Goal: Task Accomplishment & Management: Complete application form

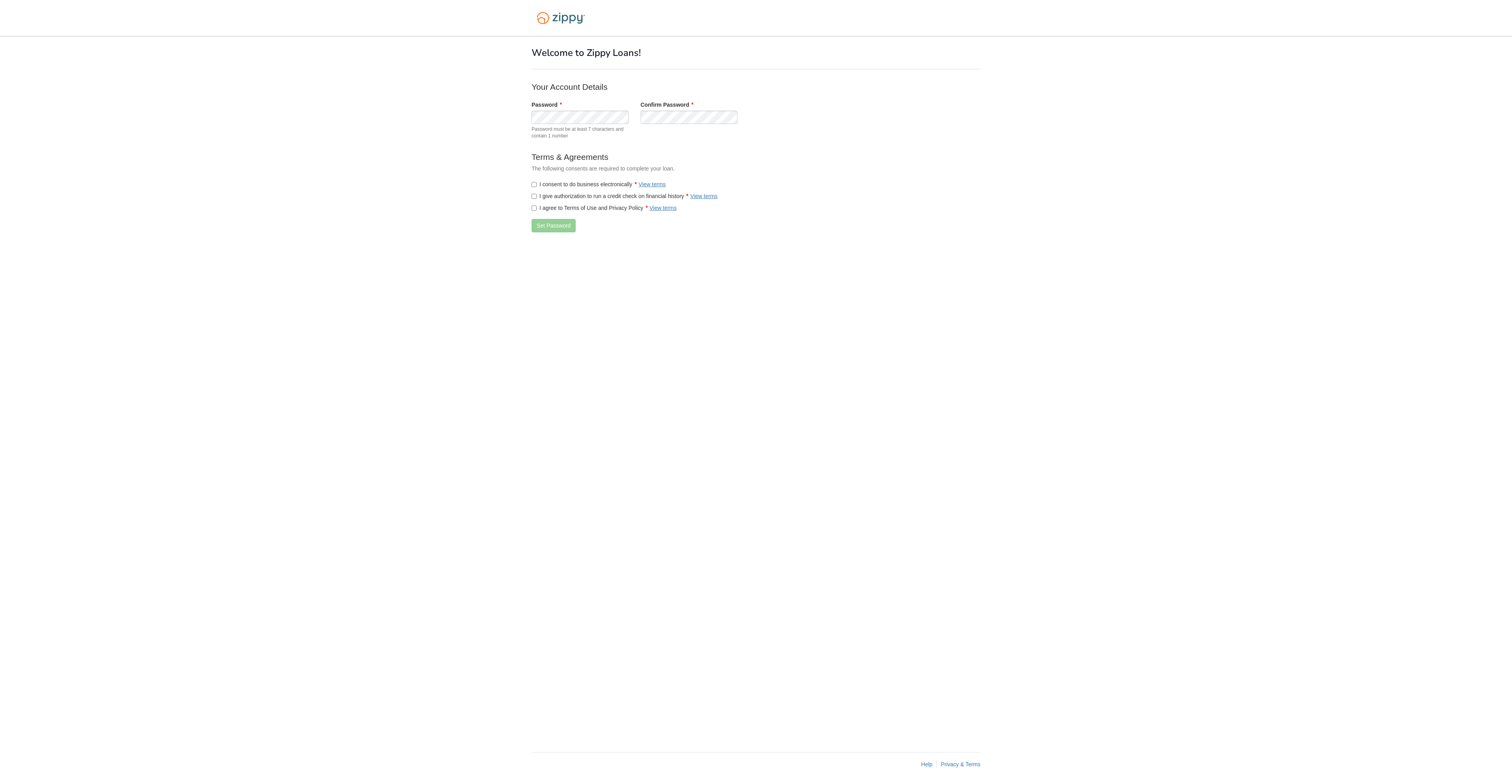
click at [572, 124] on div "Password Password must be at least 7 characters and contain 1 number" at bounding box center [580, 122] width 109 height 42
click at [625, 114] on div "Password Password must be at least 7 characters and contain 1 number Confirm Pa…" at bounding box center [689, 122] width 327 height 42
click at [528, 121] on div "Password Password must be at least 7 characters and contain 1 number" at bounding box center [580, 122] width 109 height 42
click at [636, 121] on div "Confirm Password" at bounding box center [689, 113] width 109 height 23
click at [633, 125] on div "Password Password must be at least 7 characters and contain 1 number Confirm Pa…" at bounding box center [689, 122] width 327 height 42
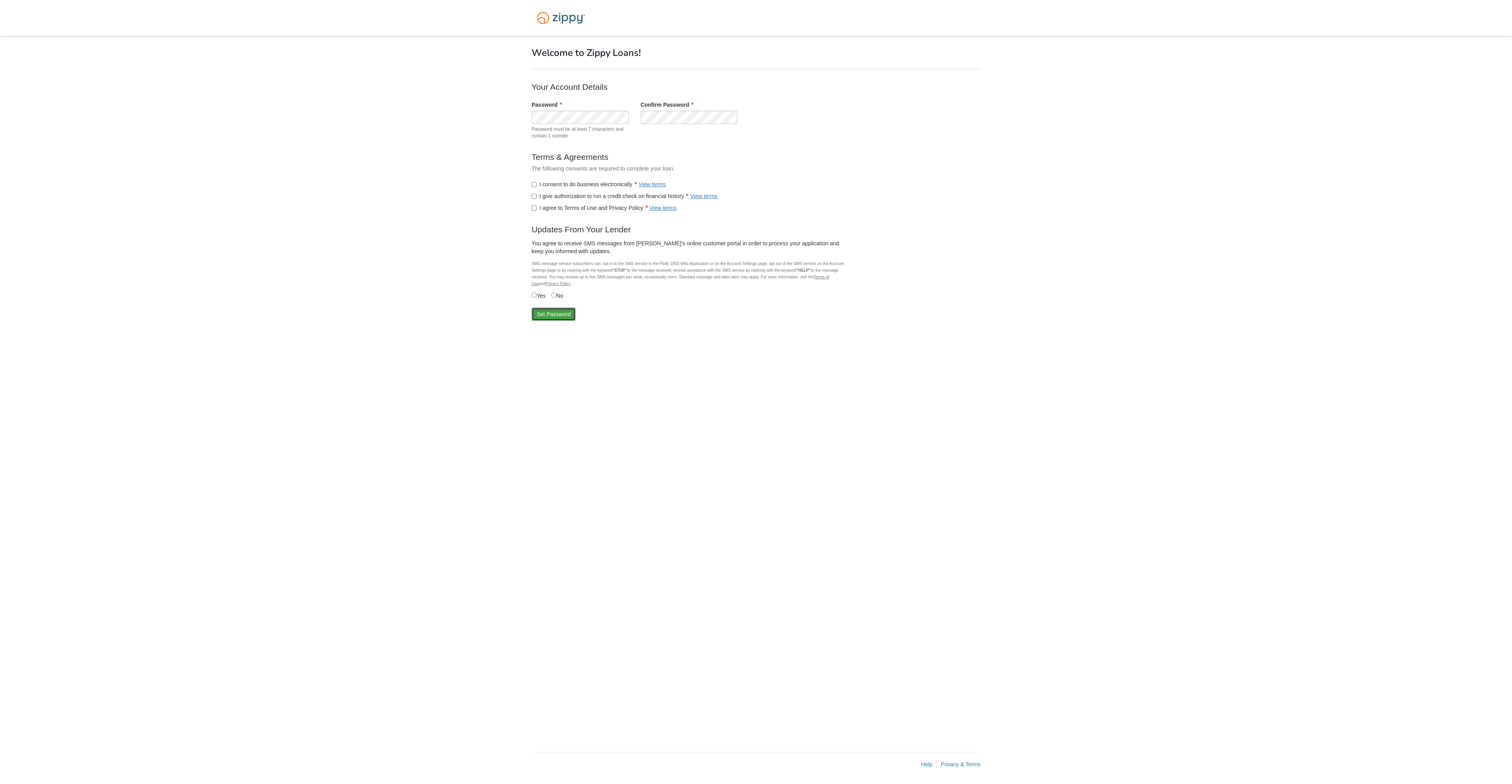
click at [551, 312] on button "Set Password" at bounding box center [554, 314] width 44 height 13
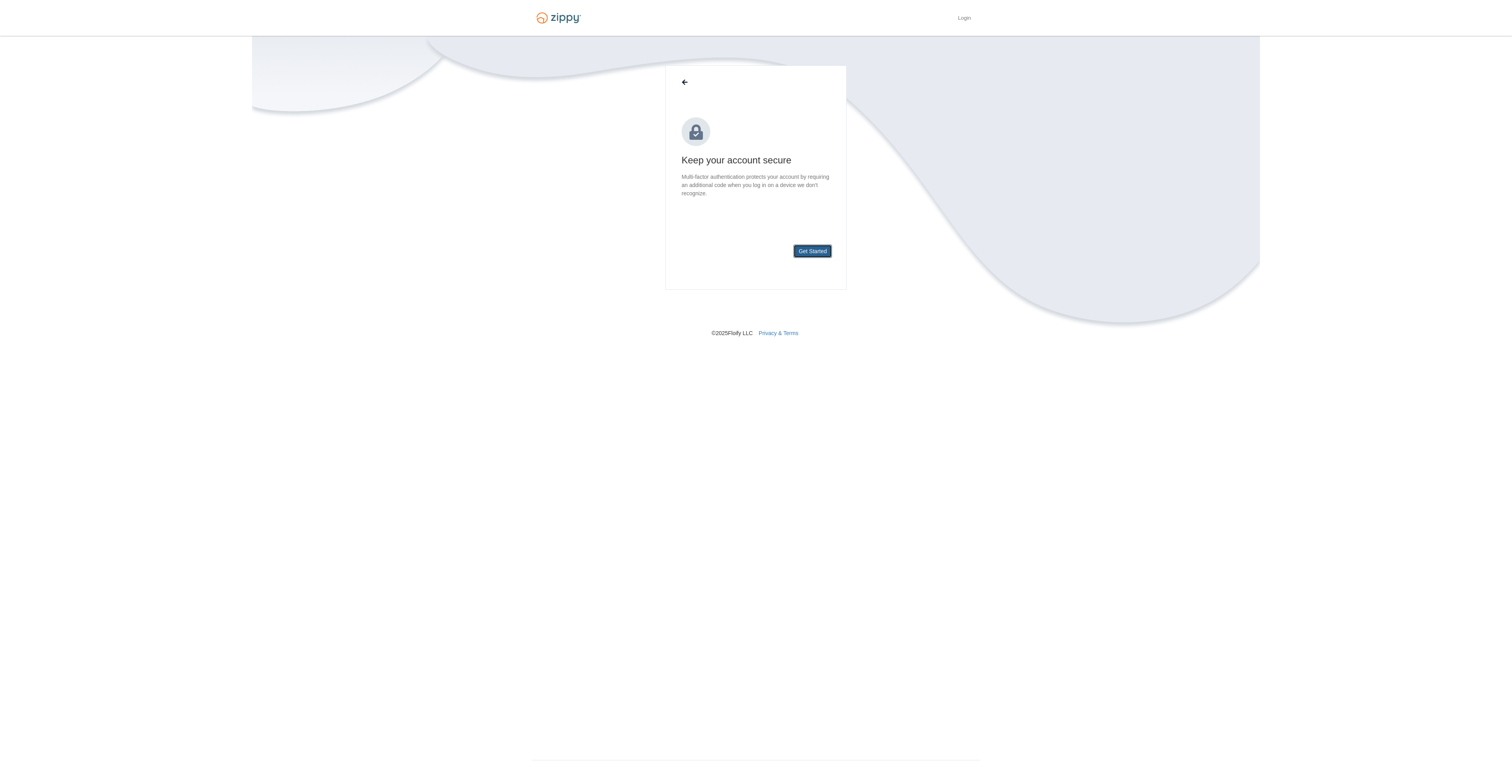
click at [818, 251] on button "Get Started" at bounding box center [813, 251] width 39 height 13
click at [793, 168] on button "Text message (SMS) We'll send a code to the number you choose" at bounding box center [756, 168] width 149 height 29
click at [777, 157] on input "text" at bounding box center [756, 153] width 149 height 19
type input "**********"
click at [826, 251] on button "Send Code" at bounding box center [813, 251] width 38 height 13
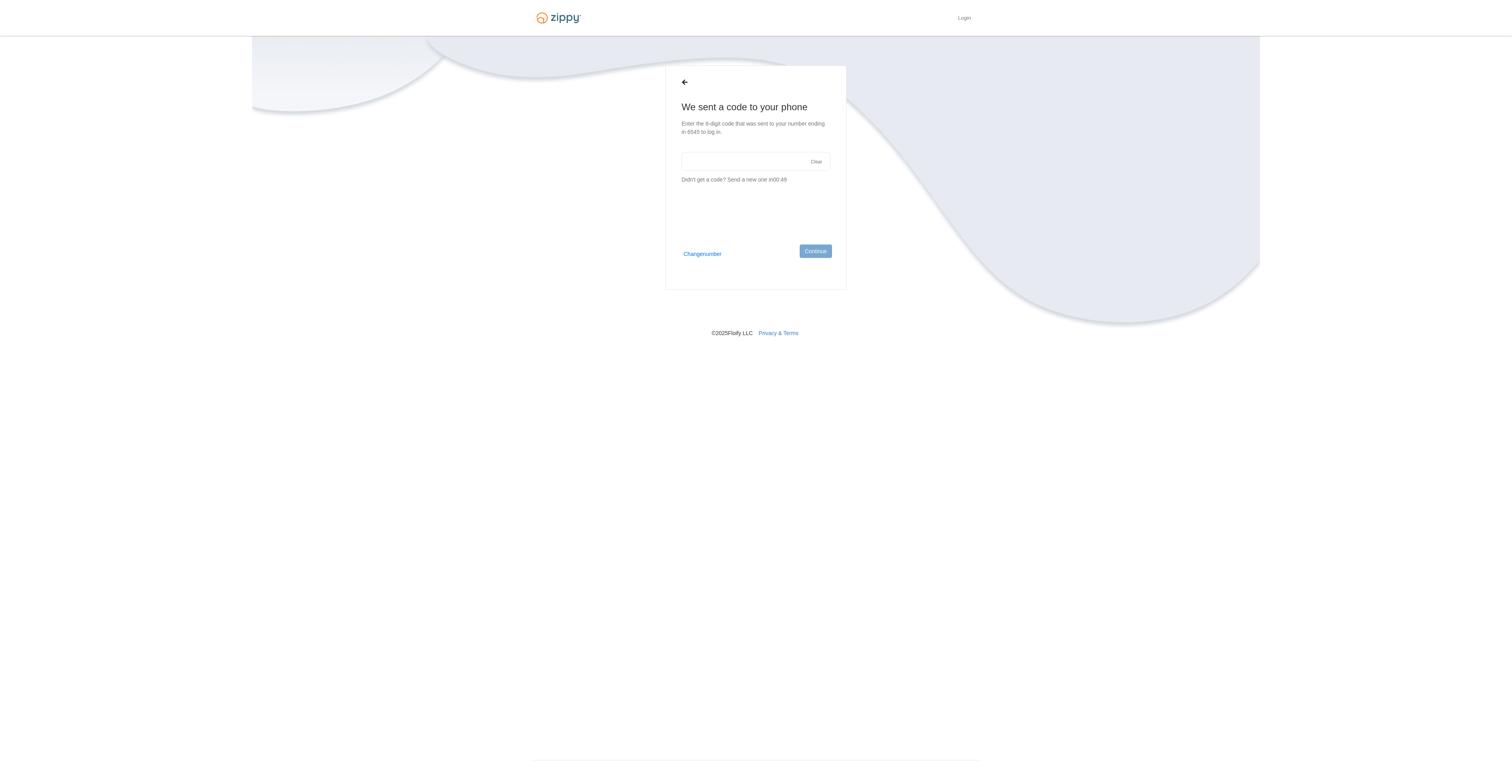
click at [781, 158] on input "text" at bounding box center [756, 161] width 149 height 19
type input "******"
click at [815, 252] on button "Continue" at bounding box center [815, 251] width 32 height 13
click at [819, 253] on button "Continue" at bounding box center [815, 251] width 32 height 13
click at [710, 163] on button "Copy codes" at bounding box center [707, 165] width 29 height 8
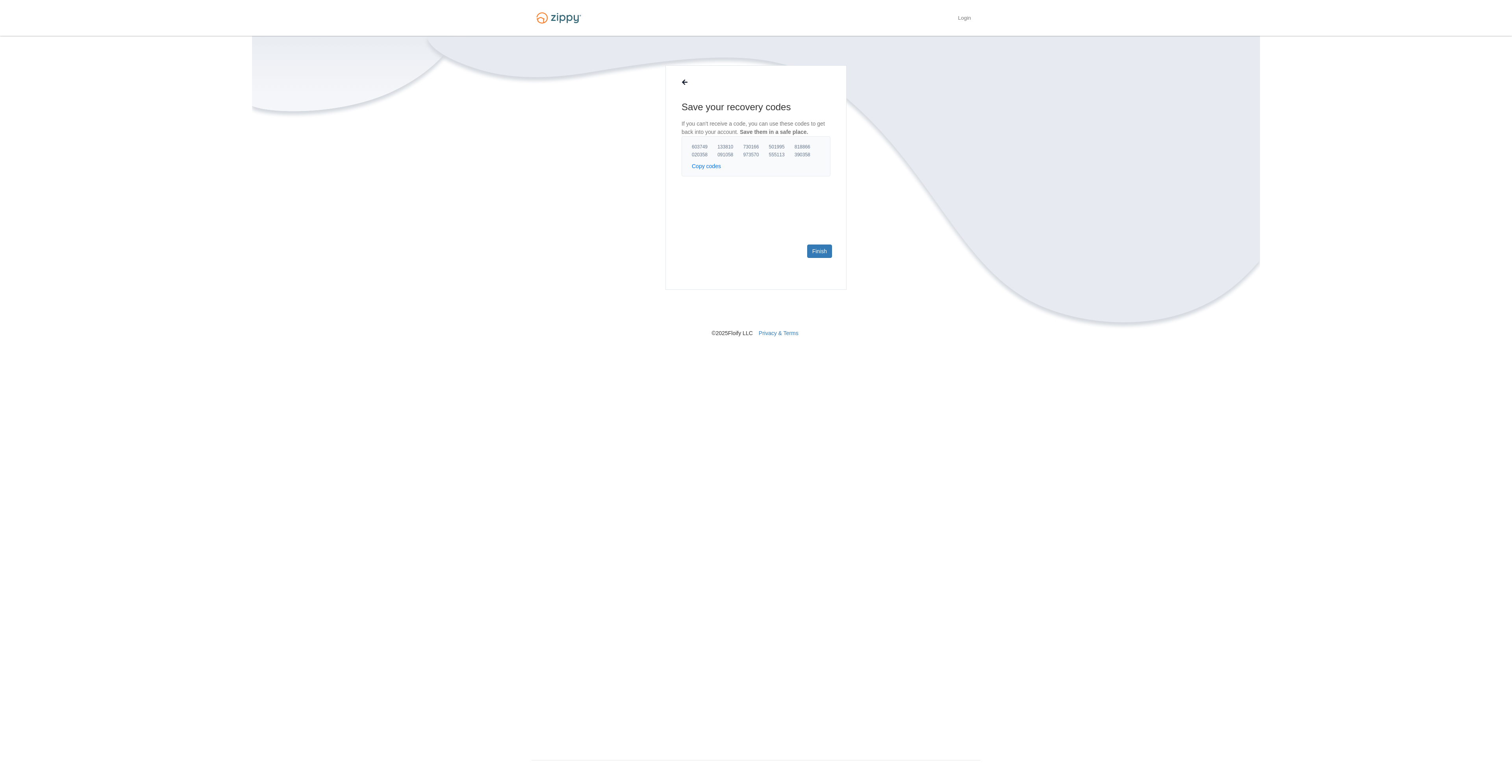
click at [515, 123] on body "Login × × Save your recovery codes Save them in a safe place. 603749 133810 730…" at bounding box center [756, 392] width 1512 height 784
click at [814, 246] on link "Finish" at bounding box center [819, 251] width 25 height 13
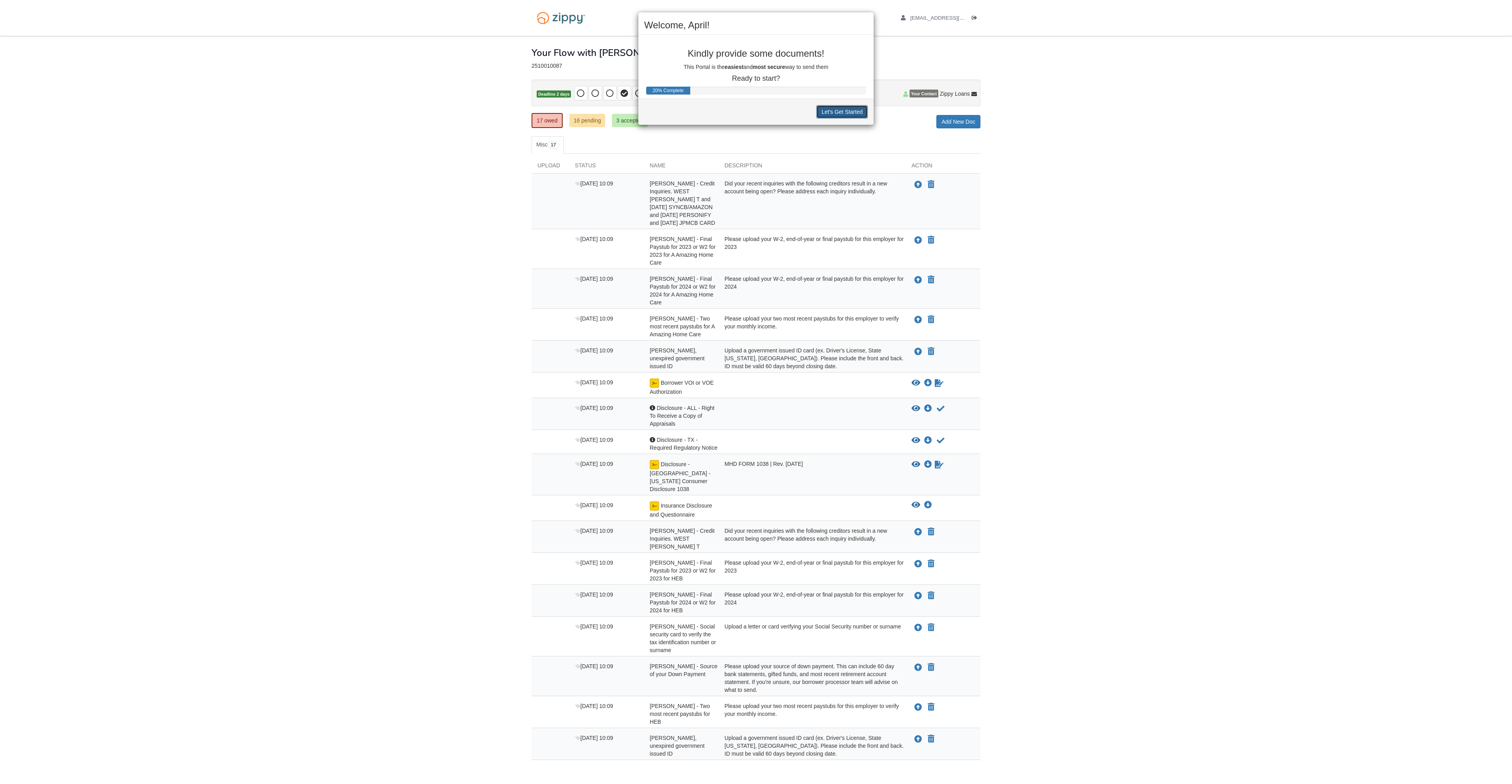
click at [837, 114] on button "Let's Get Started" at bounding box center [842, 111] width 52 height 13
click at [846, 102] on button "I Get It" at bounding box center [855, 100] width 27 height 13
click at [838, 113] on button "I See I Can Add Any Doc I Want" at bounding box center [824, 114] width 88 height 13
click at [815, 113] on button "I See I Can Decline to Provide a Doc" at bounding box center [818, 113] width 100 height 13
click at [839, 103] on button "I'm Ready!" at bounding box center [850, 100] width 36 height 13
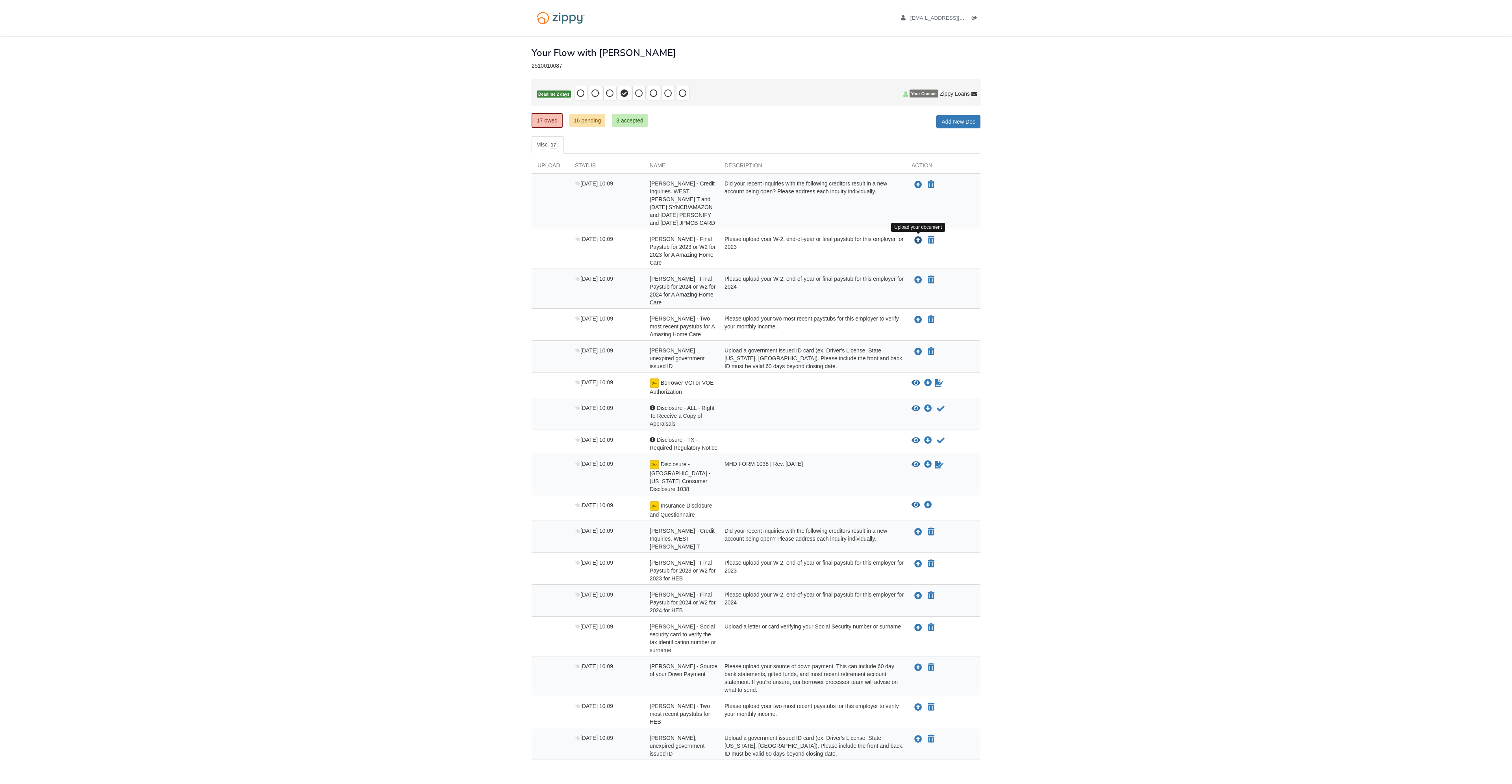
click at [920, 240] on icon "Upload April Rivera - Final Paystub for 2023 or W2 for 2023 for A Amazing Home …" at bounding box center [918, 240] width 8 height 8
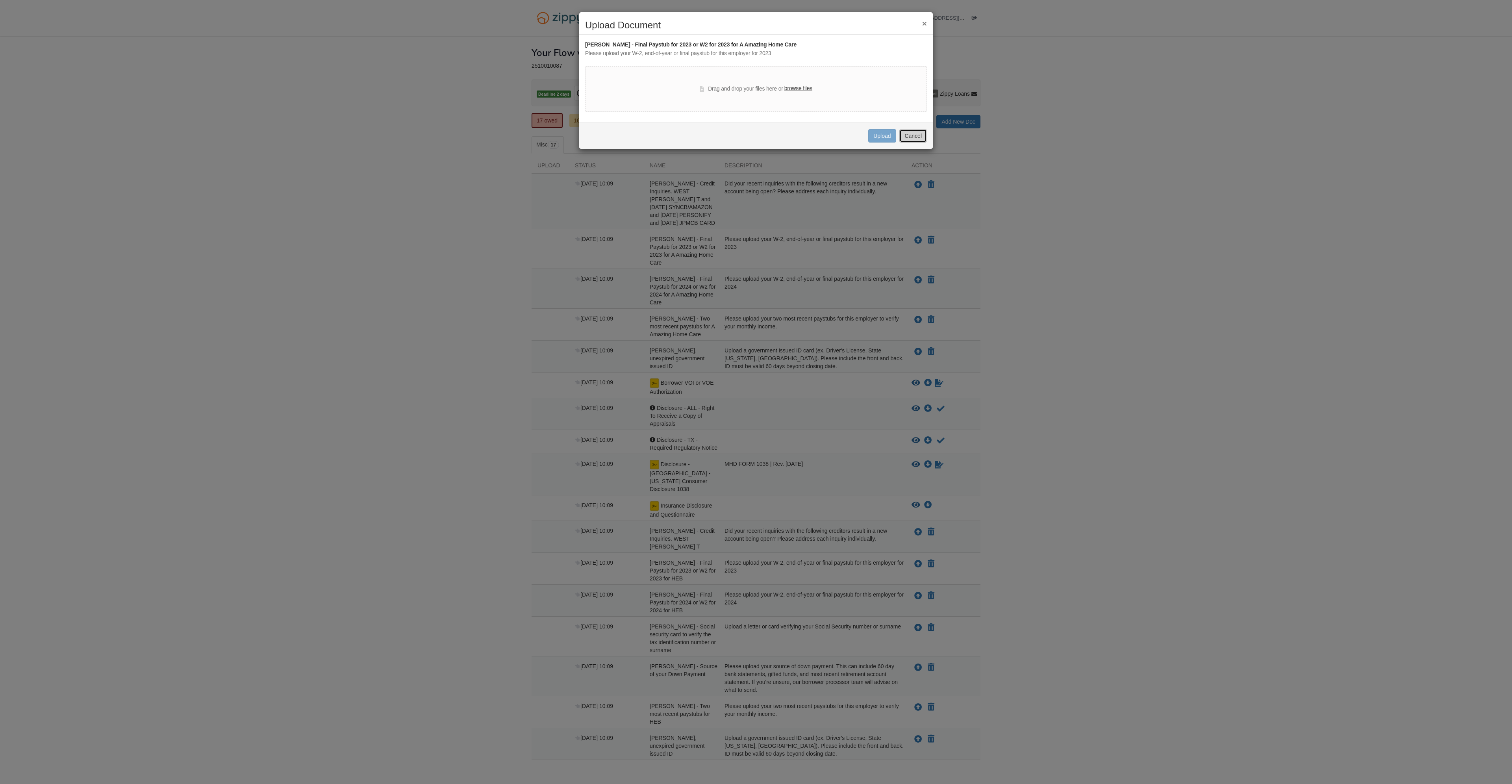
click at [915, 139] on button "Cancel" at bounding box center [913, 136] width 28 height 13
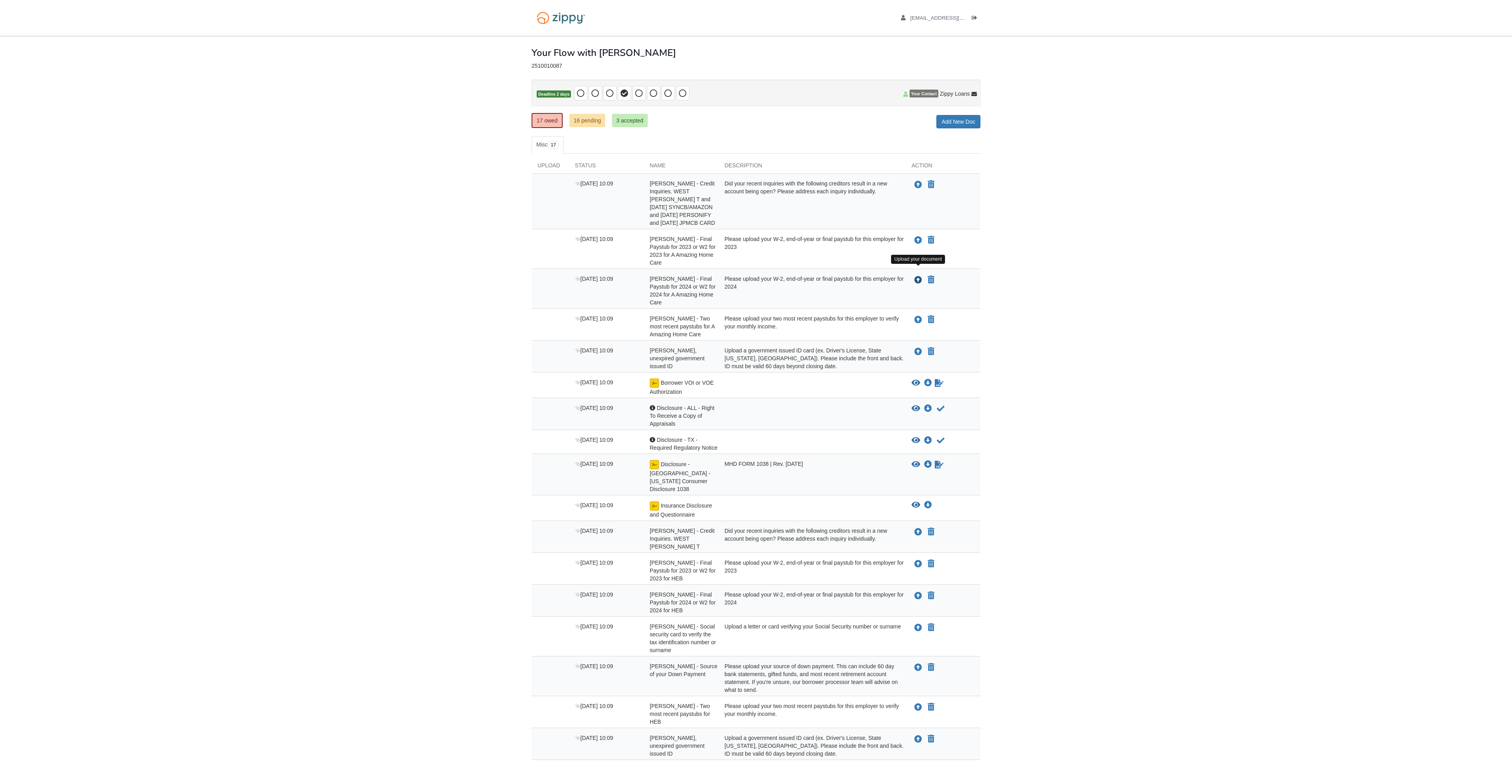
click at [916, 276] on icon "Upload April Rivera - Final Paystub for 2024 or W2 for 2024 for A Amazing Home …" at bounding box center [918, 280] width 8 height 8
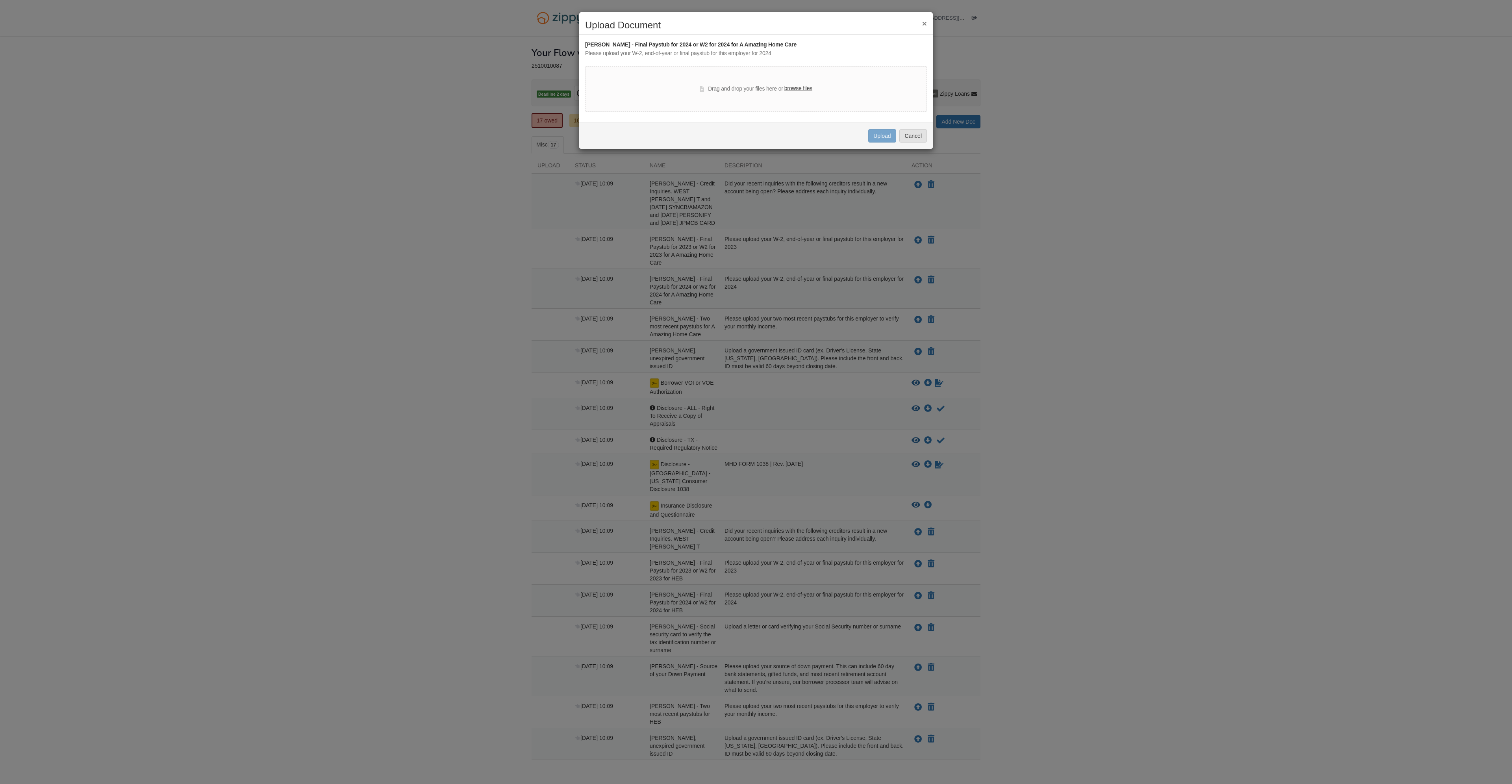
click at [791, 90] on label "browse files" at bounding box center [798, 89] width 28 height 9
click at [0, 0] on input "browse files" at bounding box center [0, 0] width 0 height 0
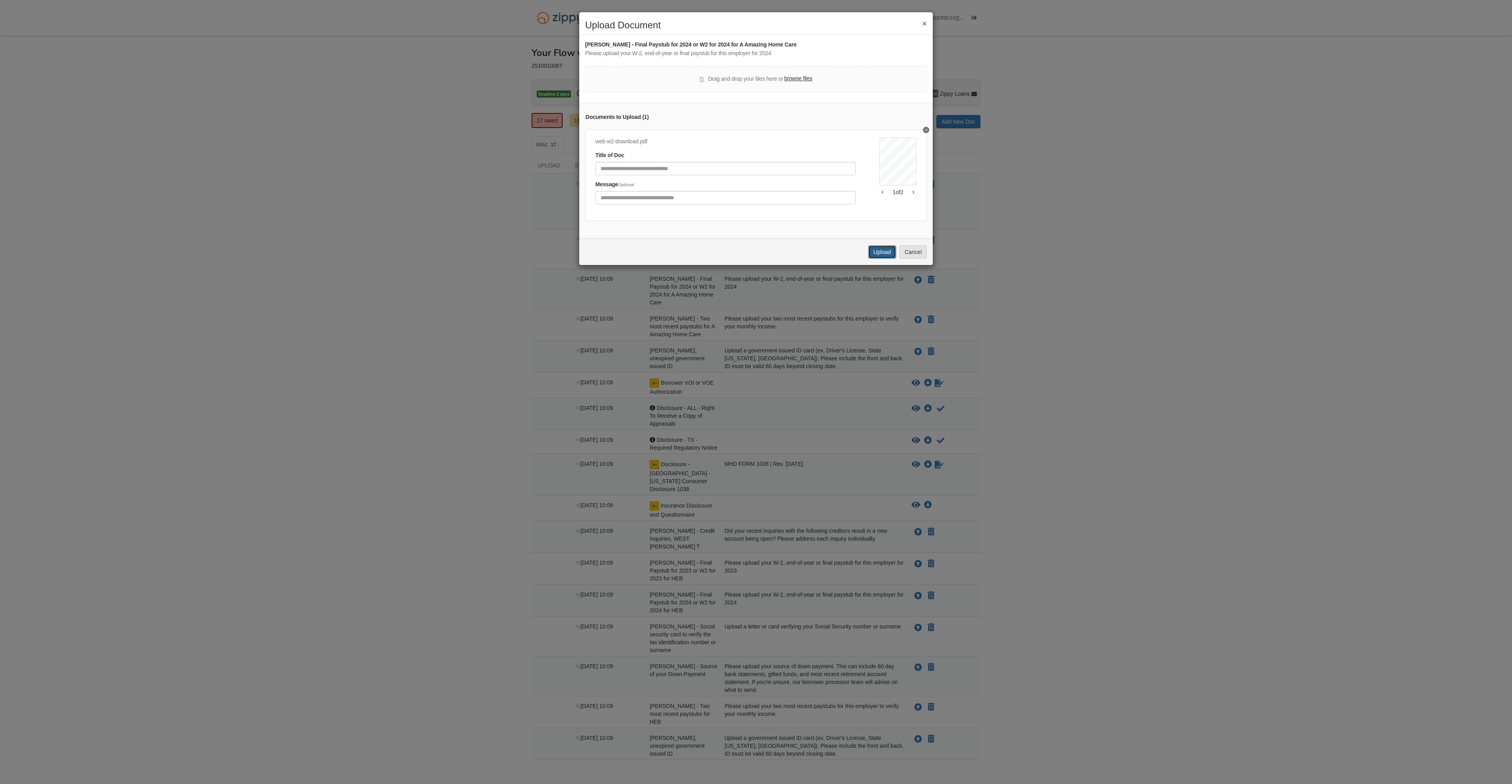
click at [885, 255] on button "Upload" at bounding box center [882, 252] width 28 height 13
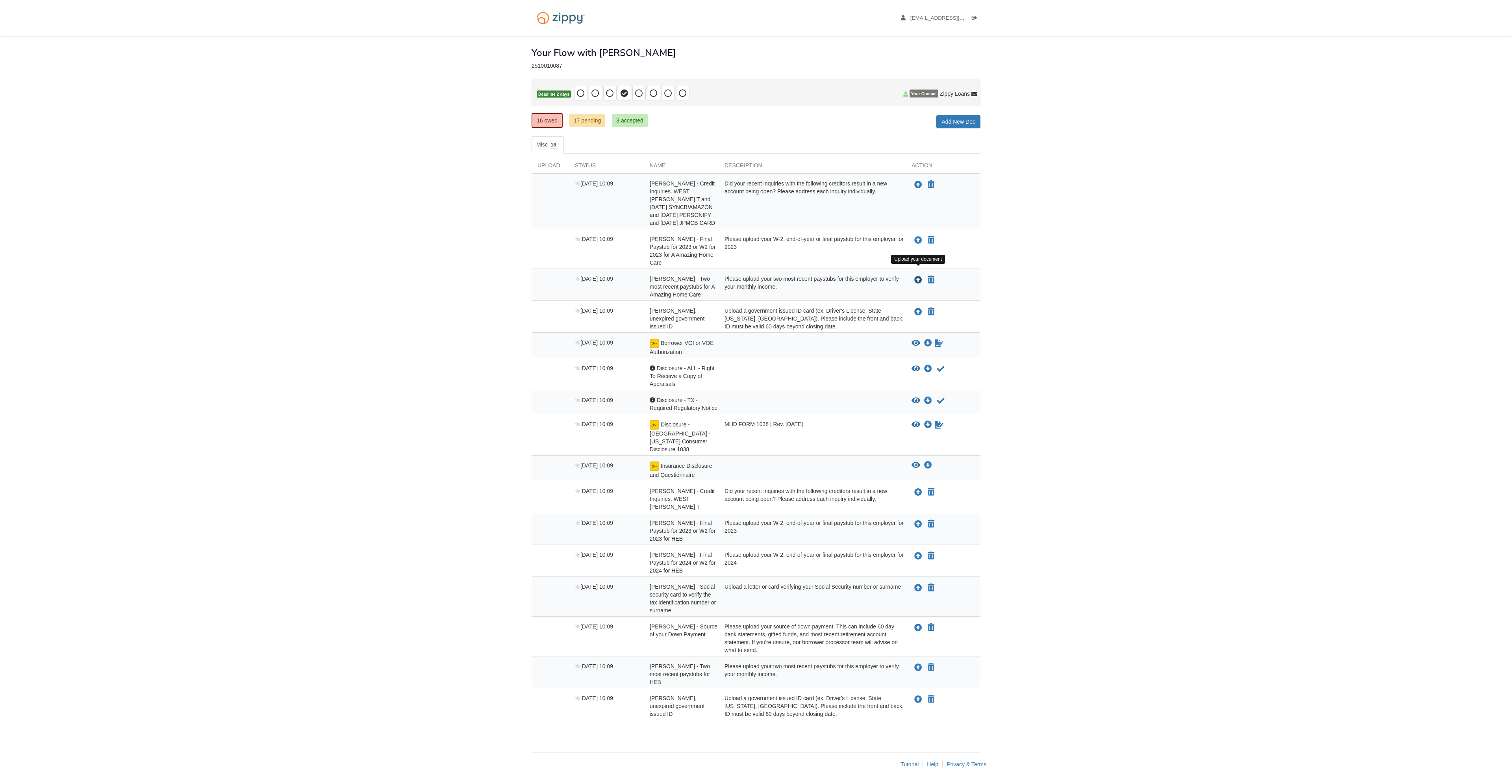
click at [914, 276] on icon "Upload April Rivera - Two most recent paystubs for A Amazing Home Care" at bounding box center [918, 280] width 8 height 8
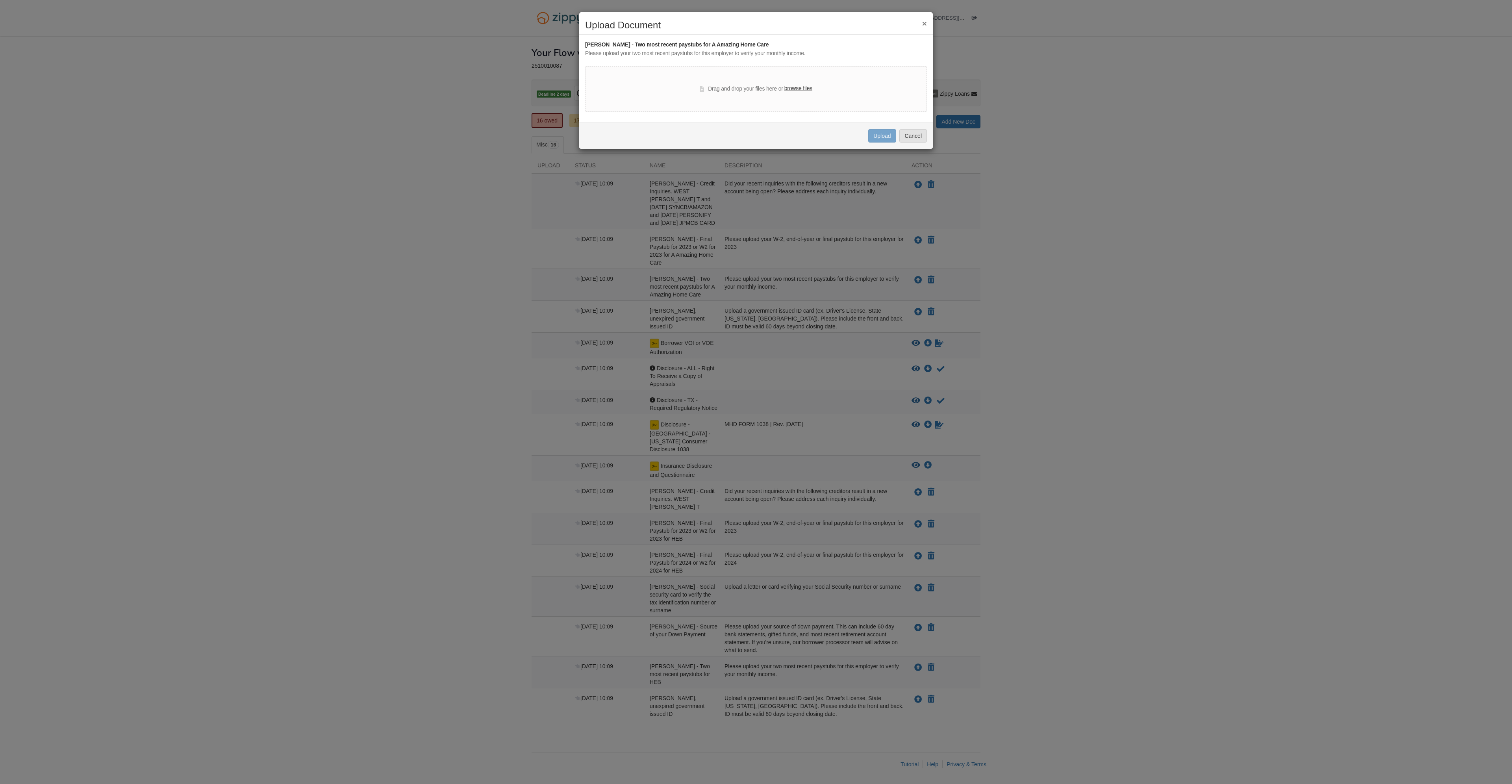
click at [800, 86] on label "browse files" at bounding box center [798, 89] width 28 height 9
click at [0, 0] on input "browse files" at bounding box center [0, 0] width 0 height 0
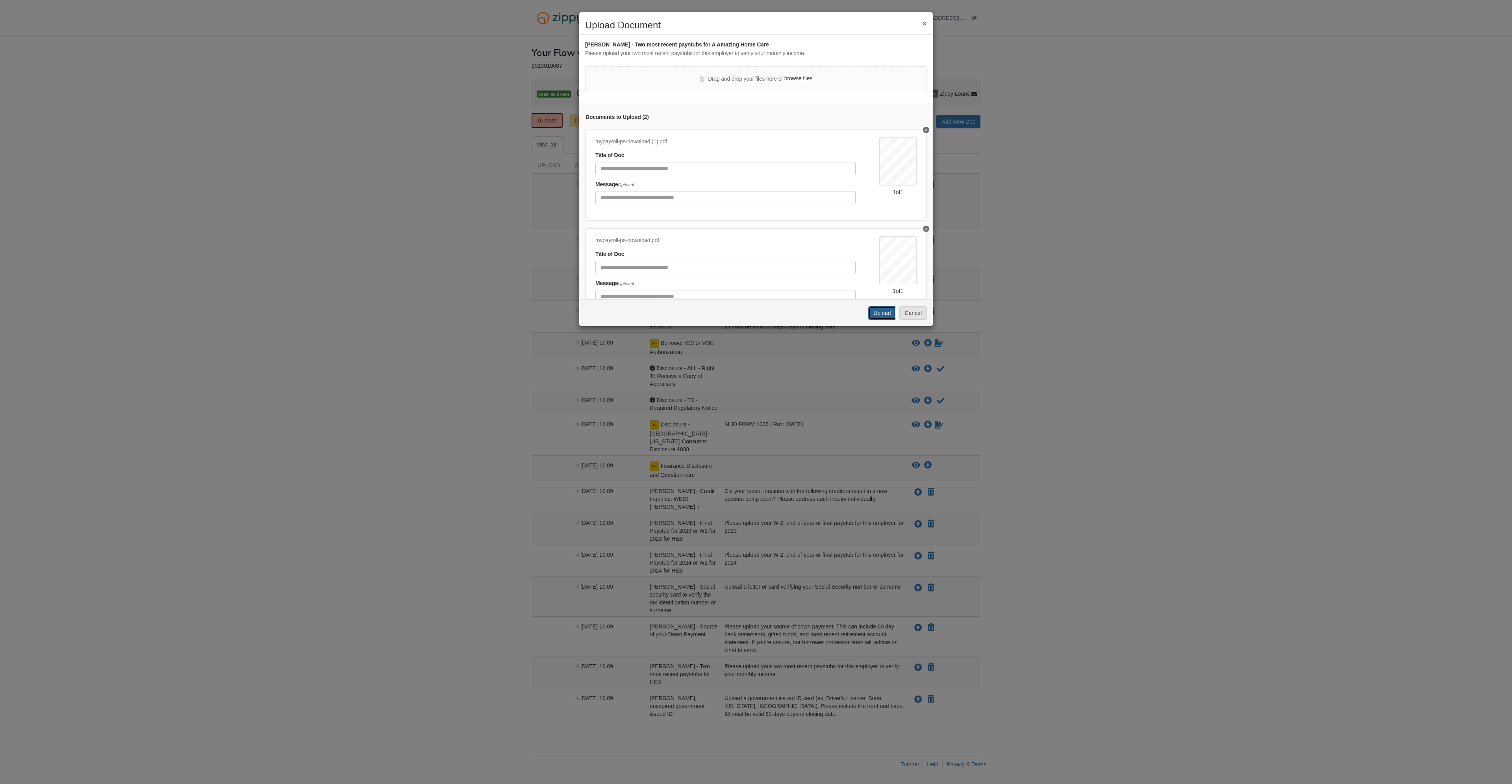
click at [889, 313] on button "Upload" at bounding box center [882, 313] width 28 height 13
click at [715, 177] on input "Document Title" at bounding box center [725, 176] width 260 height 13
type input "********"
click at [686, 280] on input "Document Title" at bounding box center [725, 283] width 260 height 13
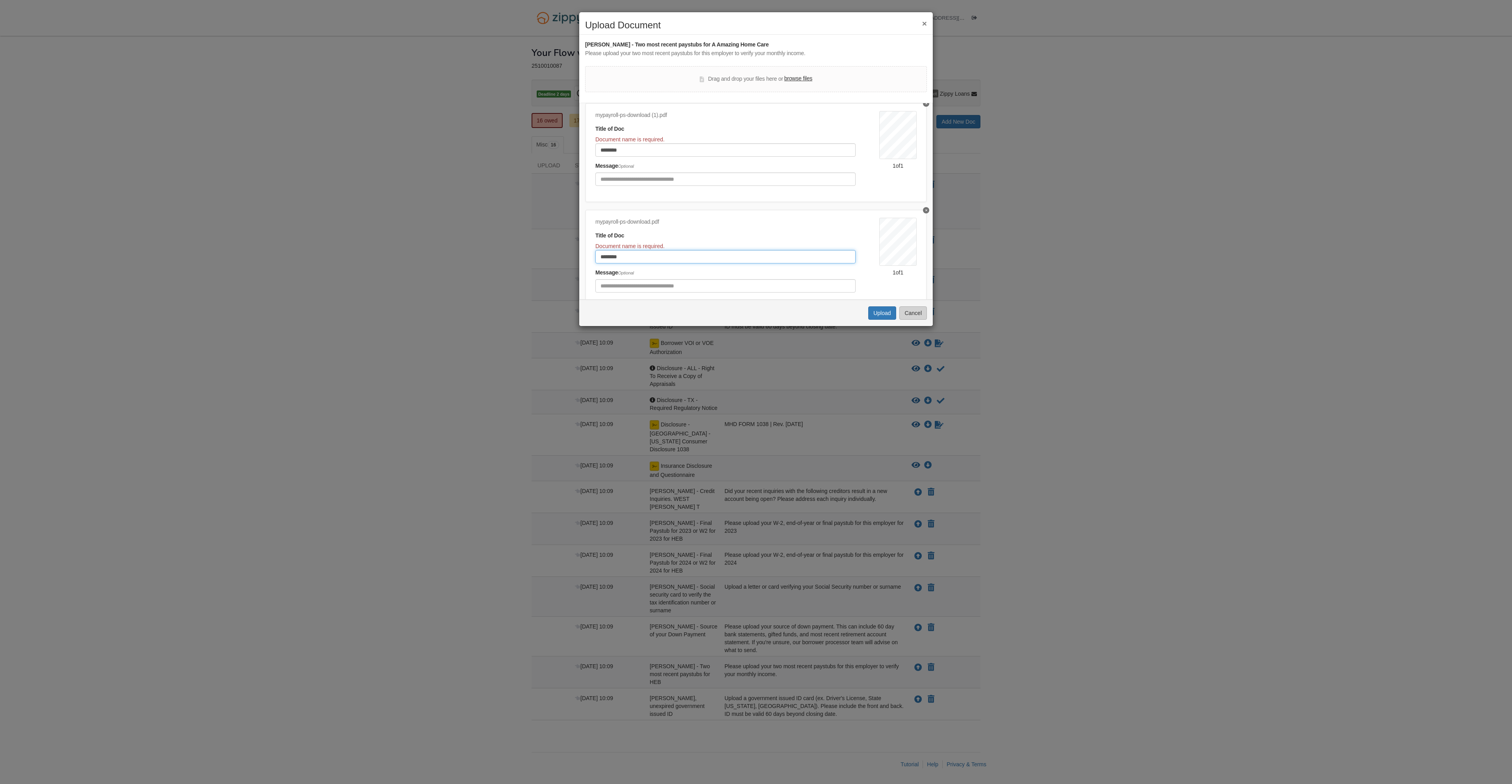
type input "********"
click at [909, 319] on button "Cancel" at bounding box center [913, 313] width 28 height 13
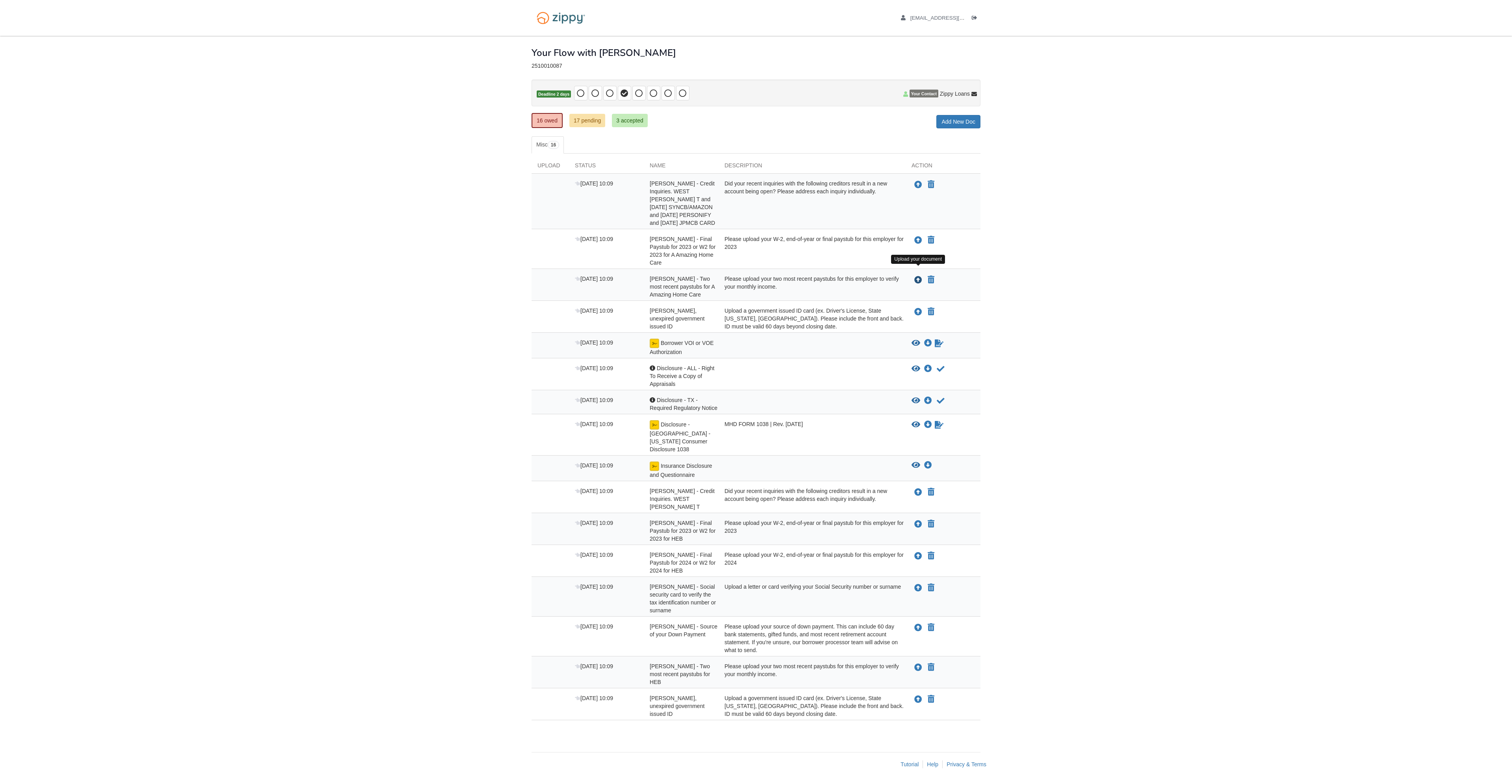
click at [914, 276] on icon "Upload April Rivera - Two most recent paystubs for A Amazing Home Care" at bounding box center [918, 280] width 8 height 8
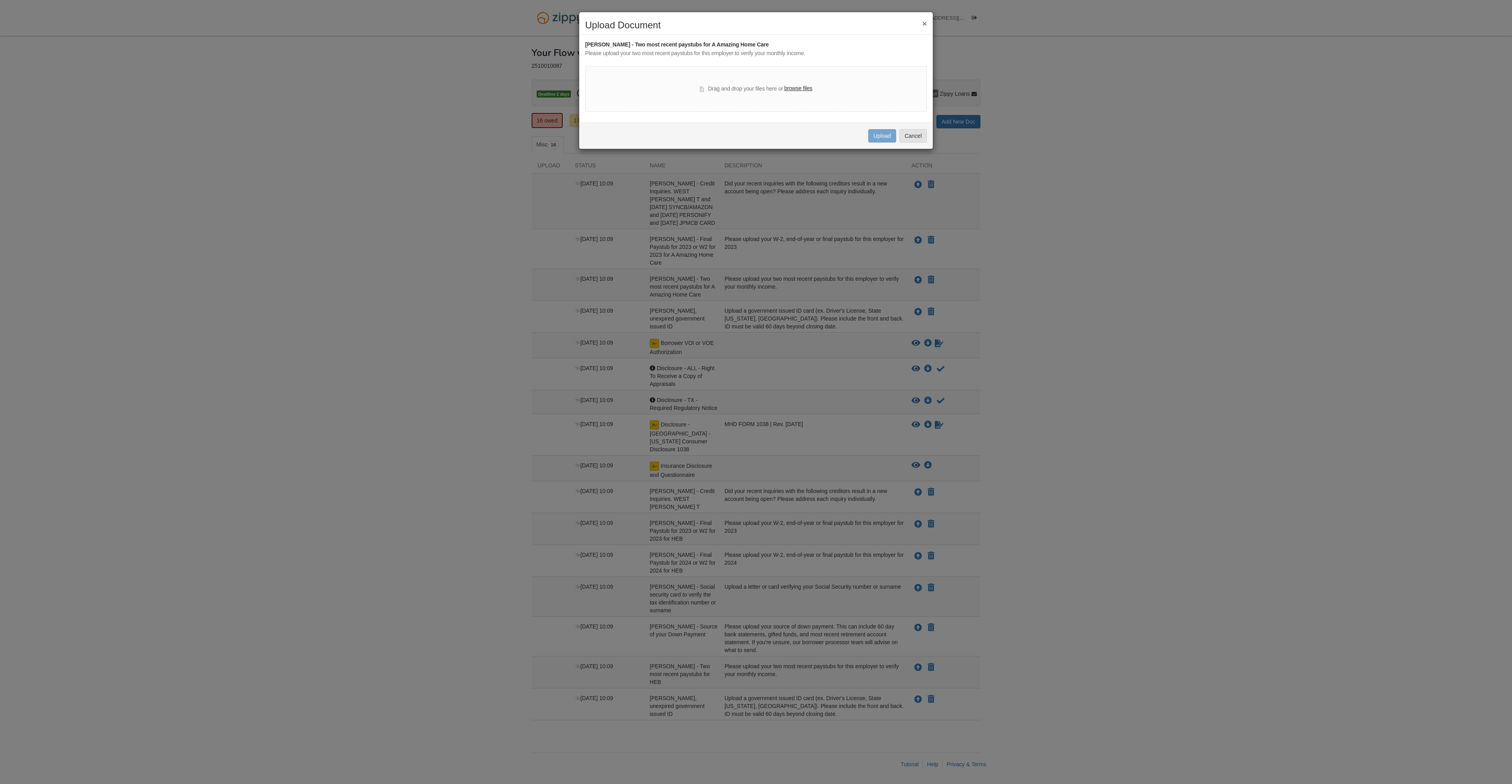
click at [797, 87] on label "browse files" at bounding box center [798, 89] width 28 height 9
click at [0, 0] on input "browse files" at bounding box center [0, 0] width 0 height 0
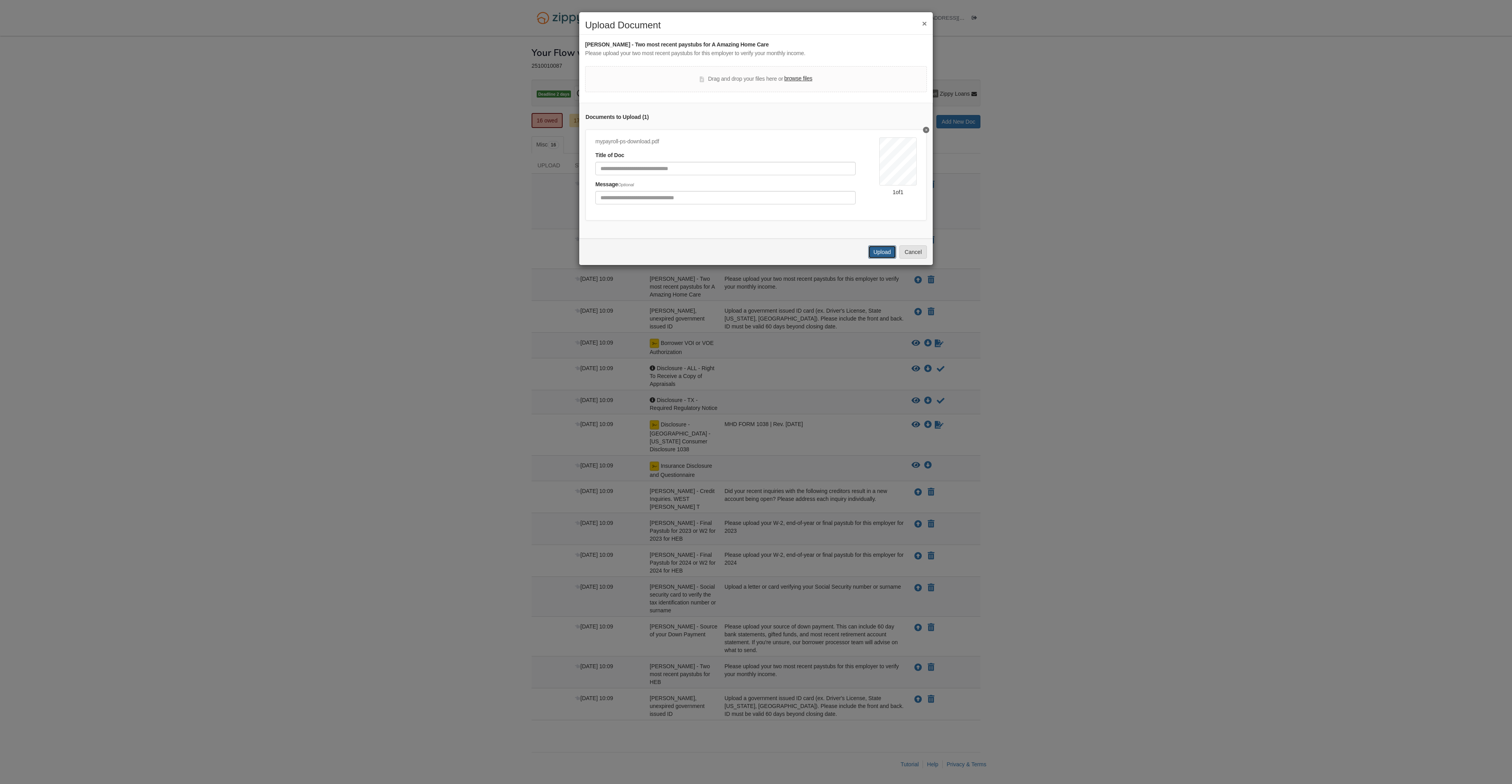
click at [878, 256] on button "Upload" at bounding box center [882, 252] width 28 height 13
click at [799, 76] on label "browse files" at bounding box center [798, 79] width 28 height 9
click at [0, 0] on input "browse files" at bounding box center [0, 0] width 0 height 0
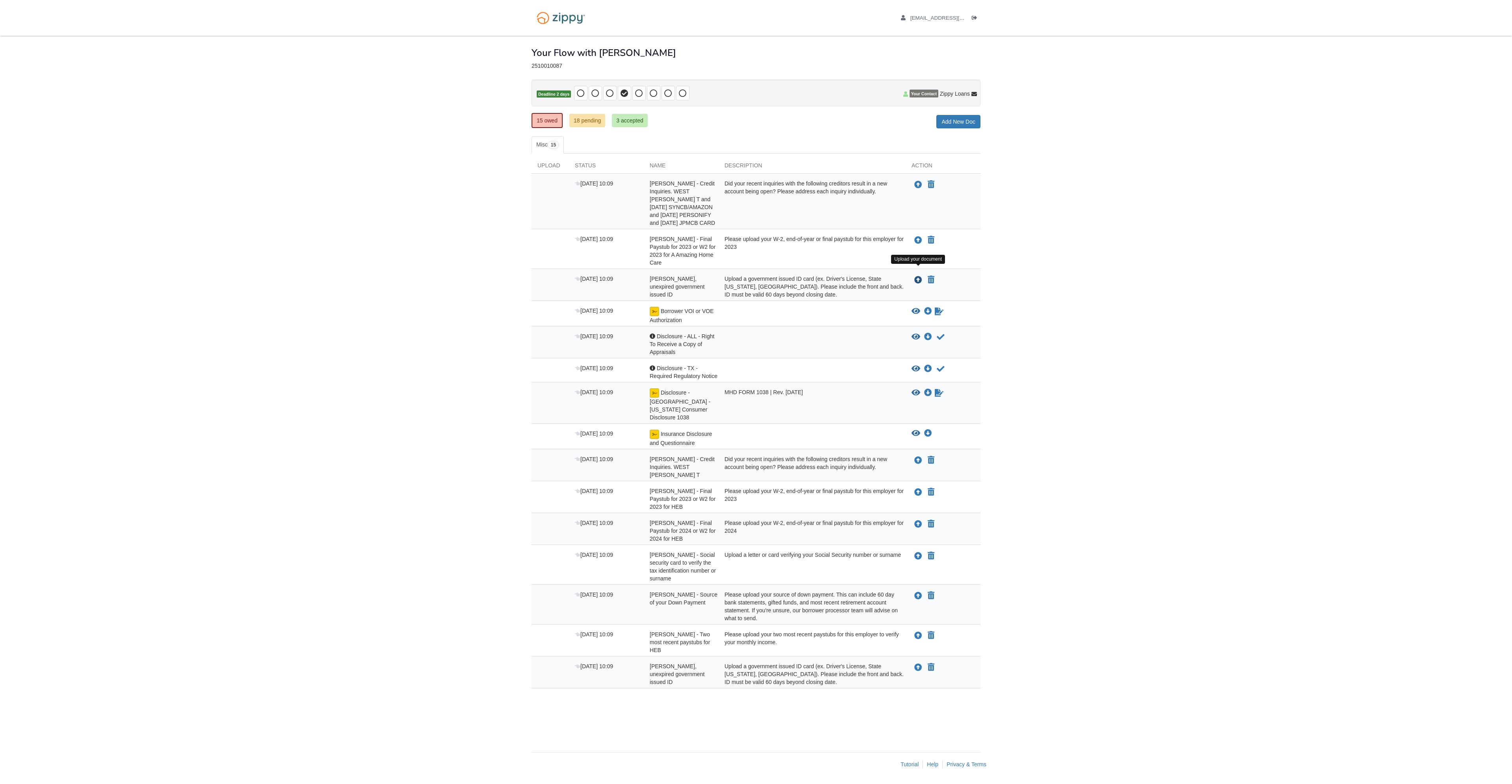
click at [915, 276] on icon "Upload April Rivera - Valid, unexpired government issued ID" at bounding box center [918, 280] width 8 height 8
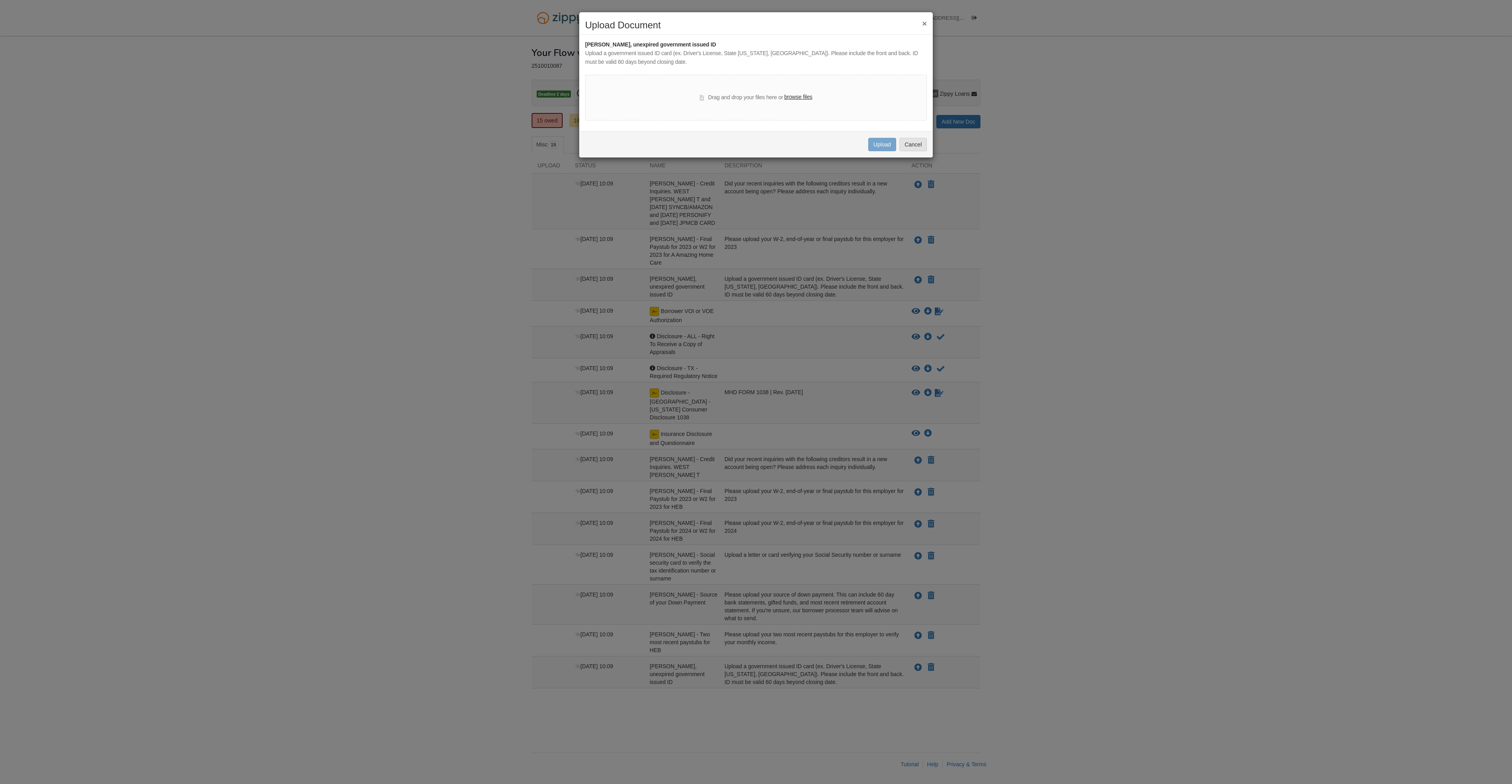
click at [794, 96] on label "browse files" at bounding box center [798, 97] width 28 height 9
click at [0, 0] on input "browse files" at bounding box center [0, 0] width 0 height 0
click at [914, 140] on button "Cancel" at bounding box center [913, 144] width 28 height 13
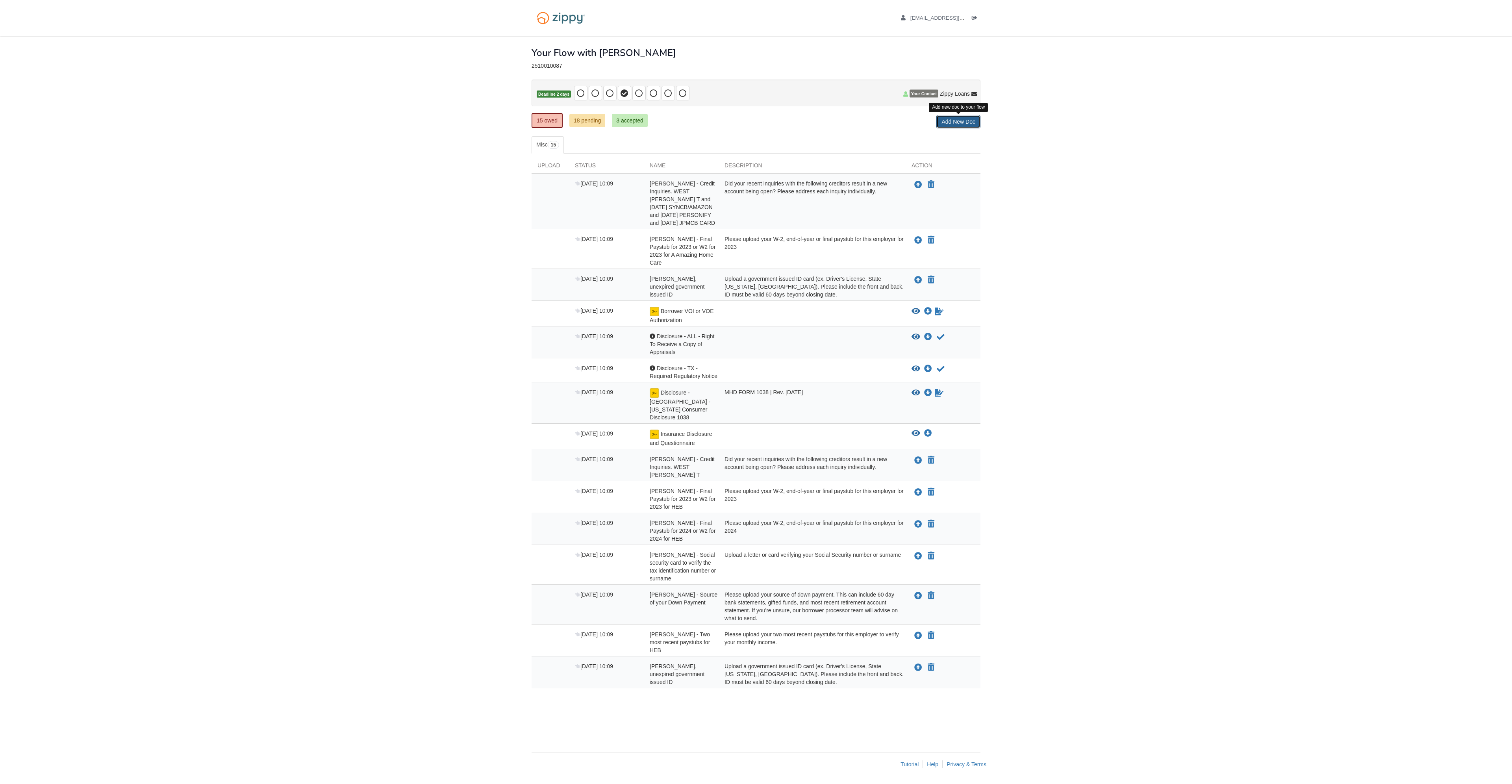
click at [950, 121] on link "Add New Doc" at bounding box center [958, 121] width 44 height 13
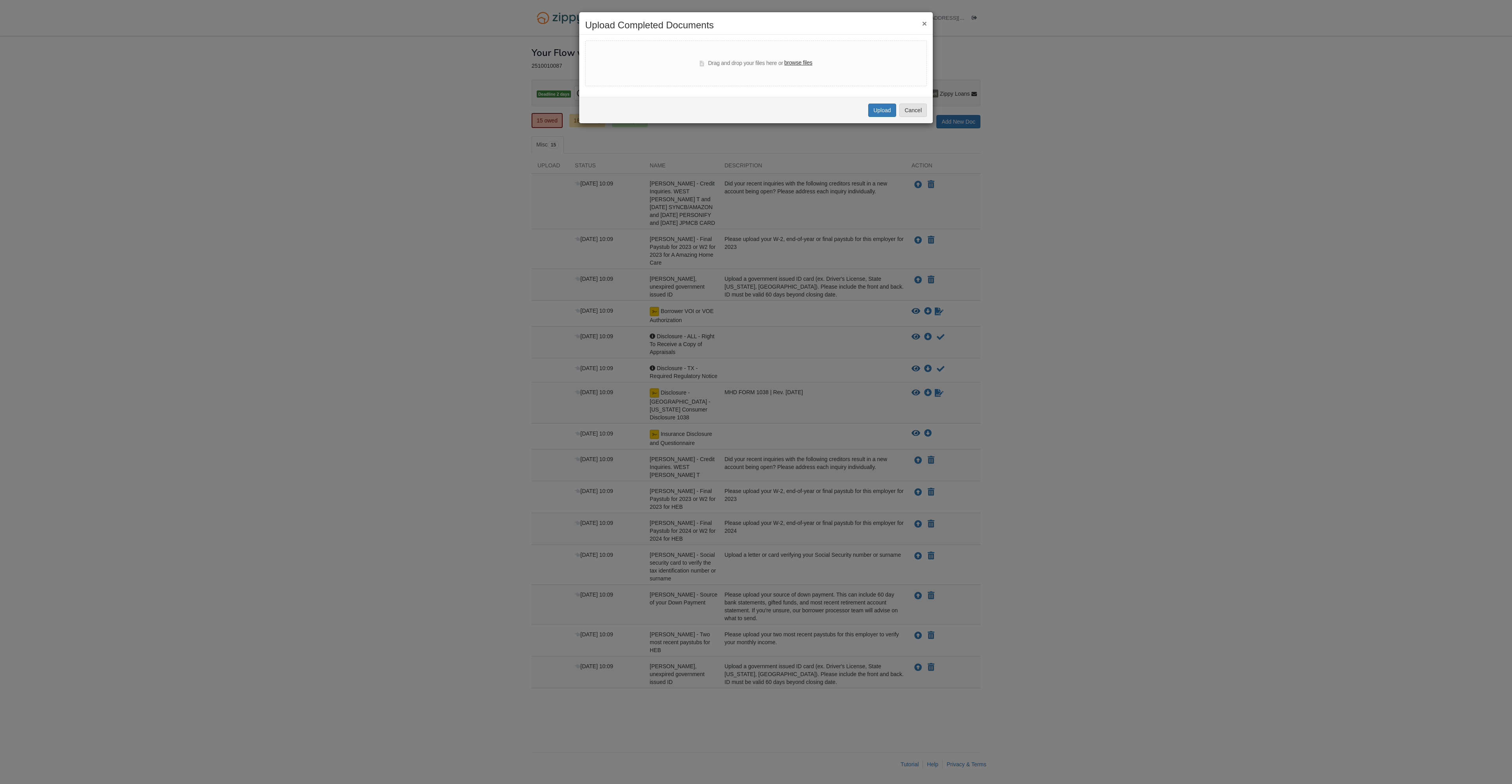
click at [794, 65] on label "browse files" at bounding box center [798, 63] width 28 height 9
click at [0, 0] on input "browse files" at bounding box center [0, 0] width 0 height 0
select select "****"
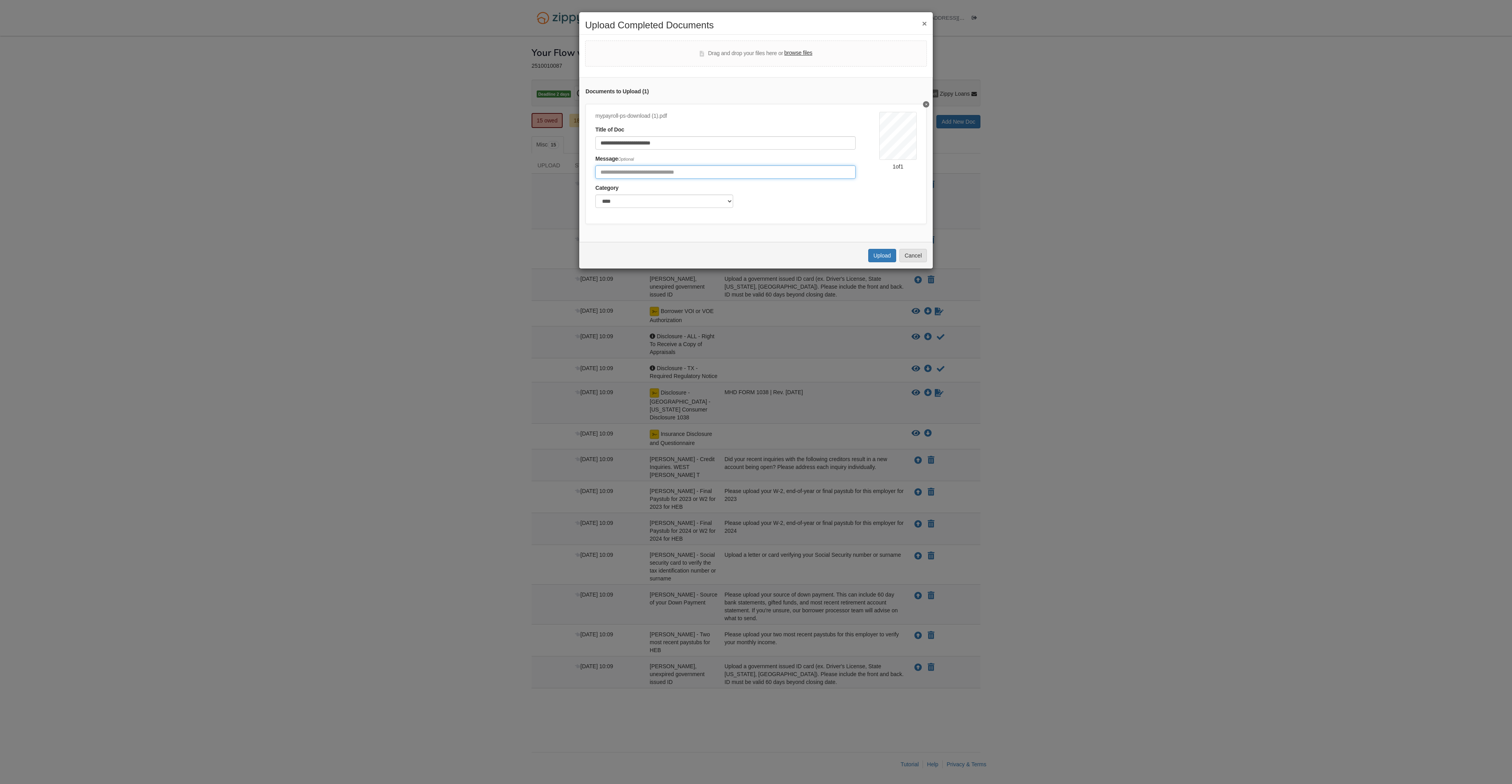
click at [710, 173] on input "Include any comments on this document" at bounding box center [725, 172] width 260 height 13
type input "**********"
click at [718, 199] on select "******* ****" at bounding box center [664, 201] width 138 height 13
click at [595, 194] on select "******* ****" at bounding box center [664, 201] width 138 height 13
click at [887, 257] on button "Upload" at bounding box center [882, 255] width 28 height 13
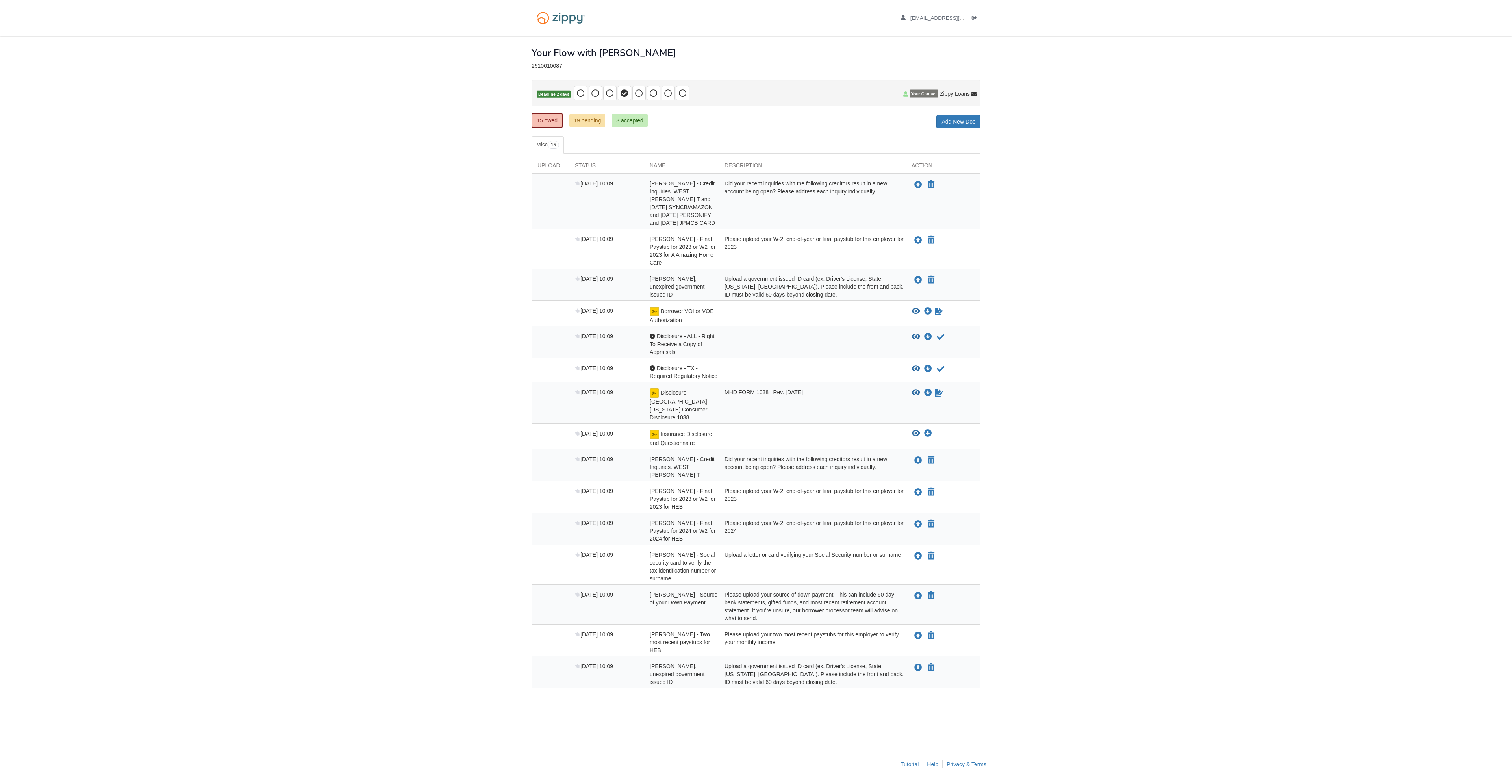
click at [302, 82] on body "[EMAIL_ADDRESS][DOMAIN_NAME] Logout" at bounding box center [756, 392] width 1512 height 784
click at [1367, 63] on body "[EMAIL_ADDRESS][DOMAIN_NAME] Logout" at bounding box center [756, 392] width 1512 height 784
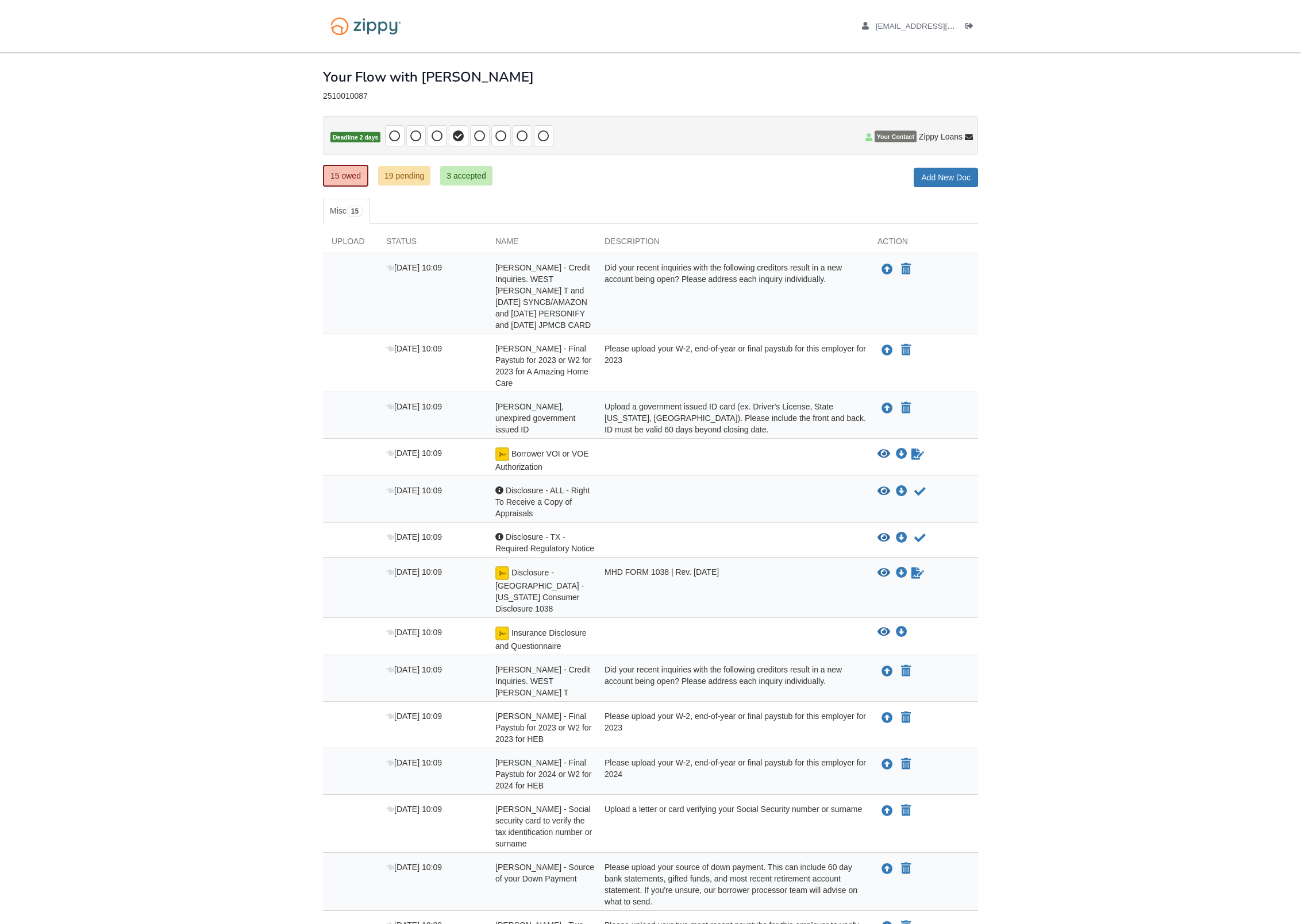
click at [646, 187] on div "15 owed 19 pending 3 accepted My Estimated Payment × My Estimated Payment Add N…" at bounding box center [650, 177] width 655 height 21
click at [637, 182] on div "15 owed 19 pending 3 accepted My Estimated Payment × My Estimated Payment Add N…" at bounding box center [650, 177] width 655 height 21
click at [887, 760] on icon "Upload Pedro Rivera - Final Paystub for 2024 or W2 for 2024 for HEB" at bounding box center [886, 765] width 11 height 11
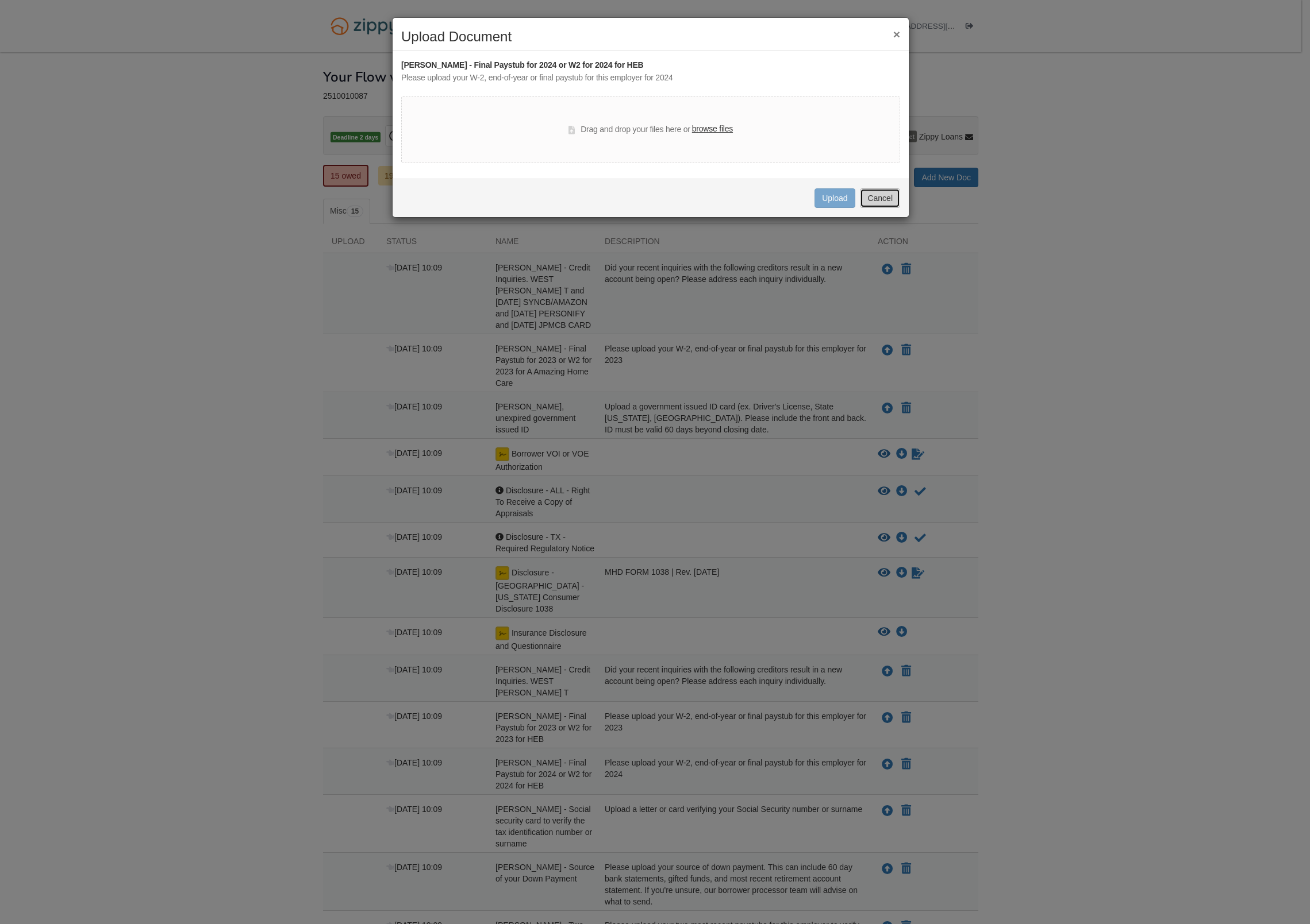
click at [888, 205] on button "Cancel" at bounding box center [880, 198] width 40 height 20
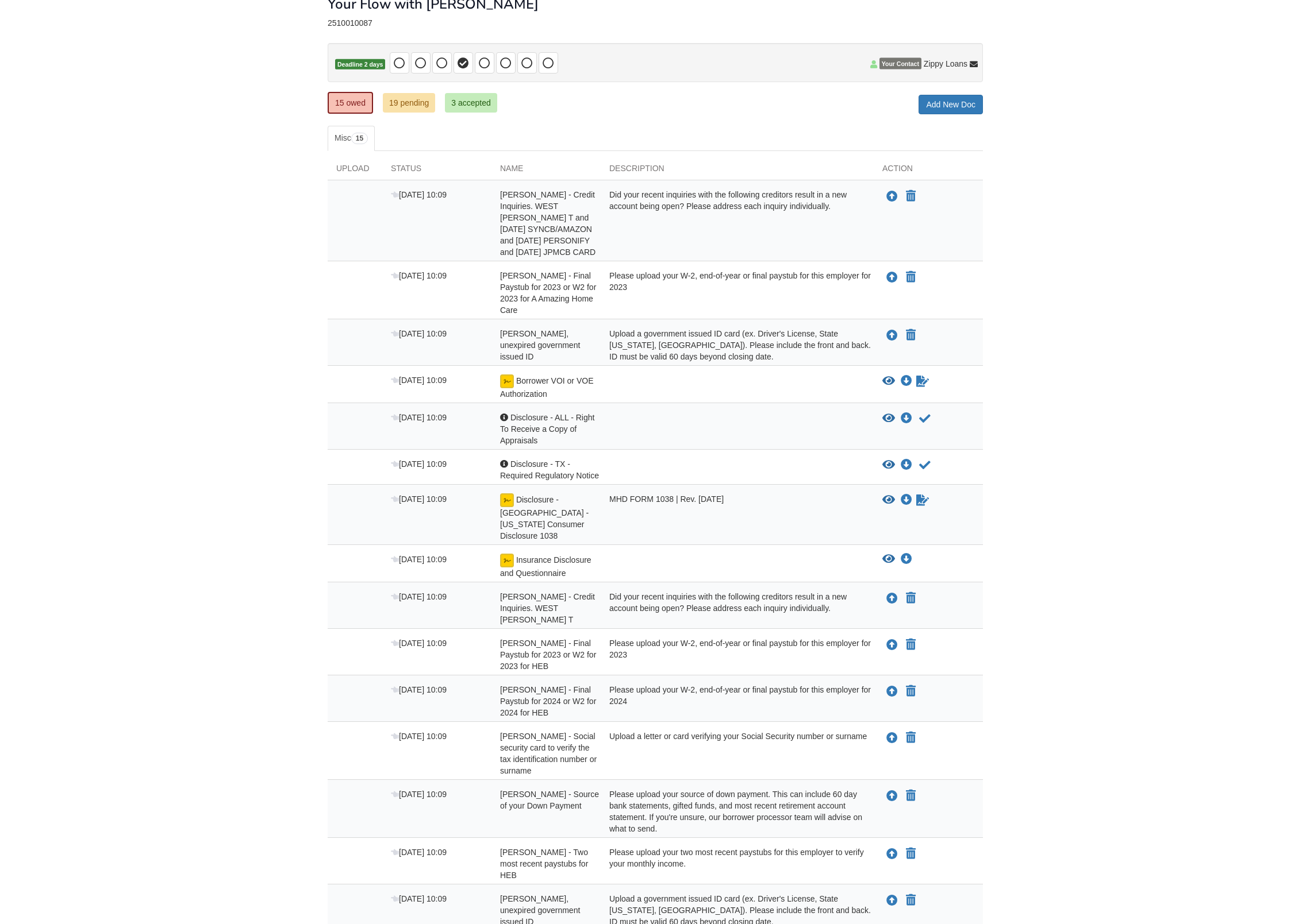
scroll to position [76, 0]
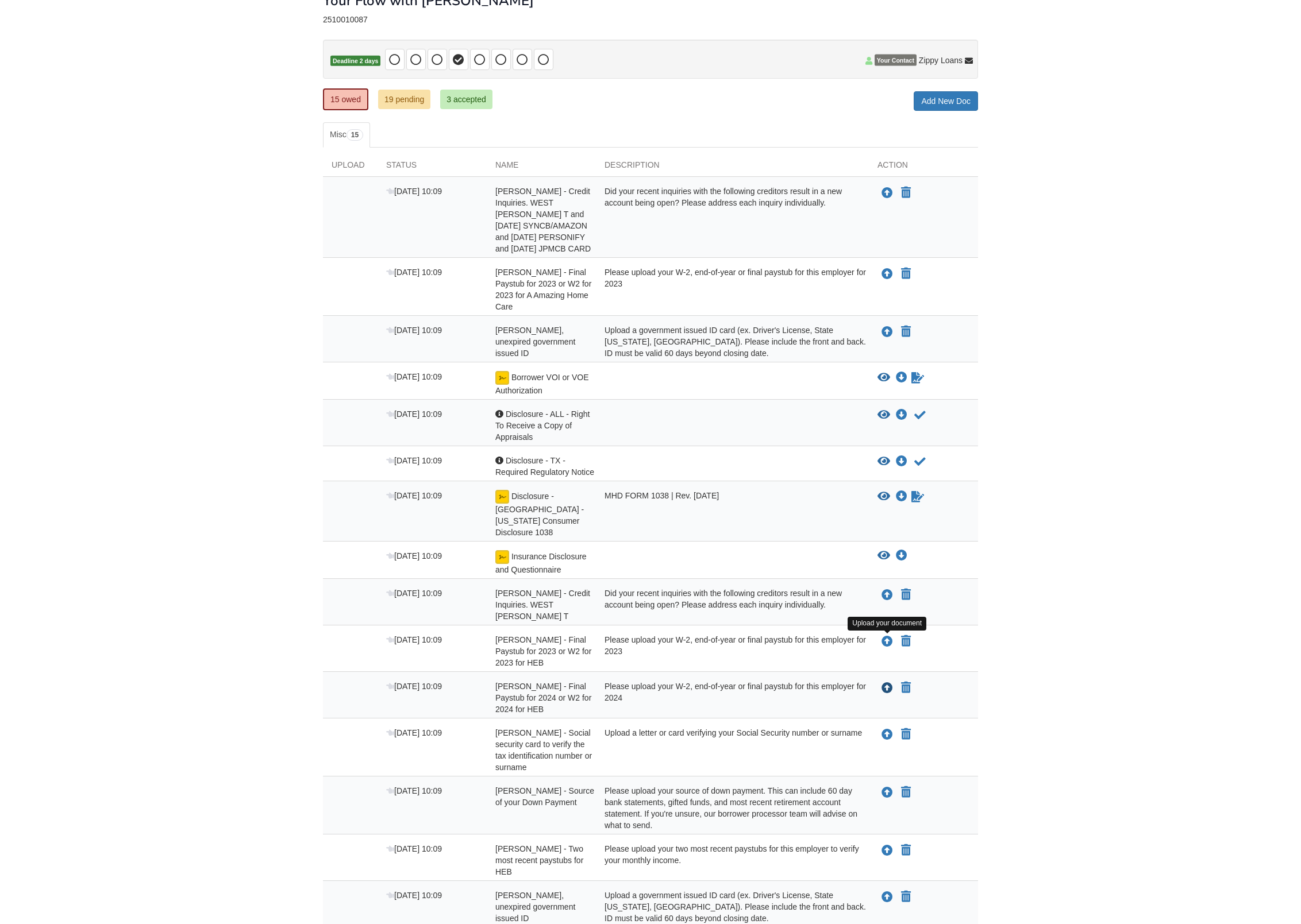
click at [886, 683] on icon "Upload Pedro Rivera - Final Paystub for 2024 or W2 for 2024 for HEB" at bounding box center [886, 689] width 11 height 11
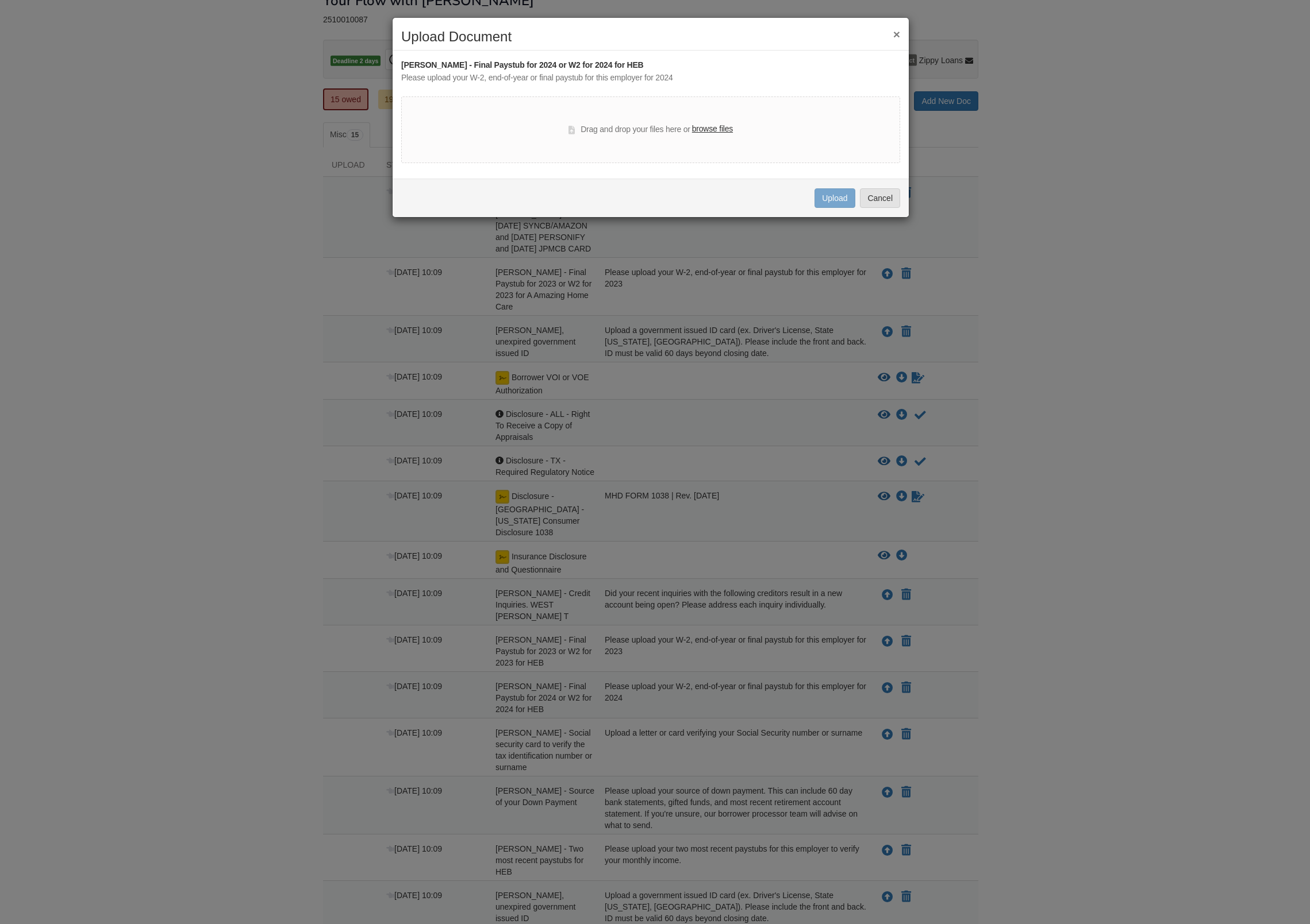
click at [719, 134] on label "browse files" at bounding box center [713, 129] width 41 height 13
click at [0, 0] on input "browse files" at bounding box center [0, 0] width 0 height 0
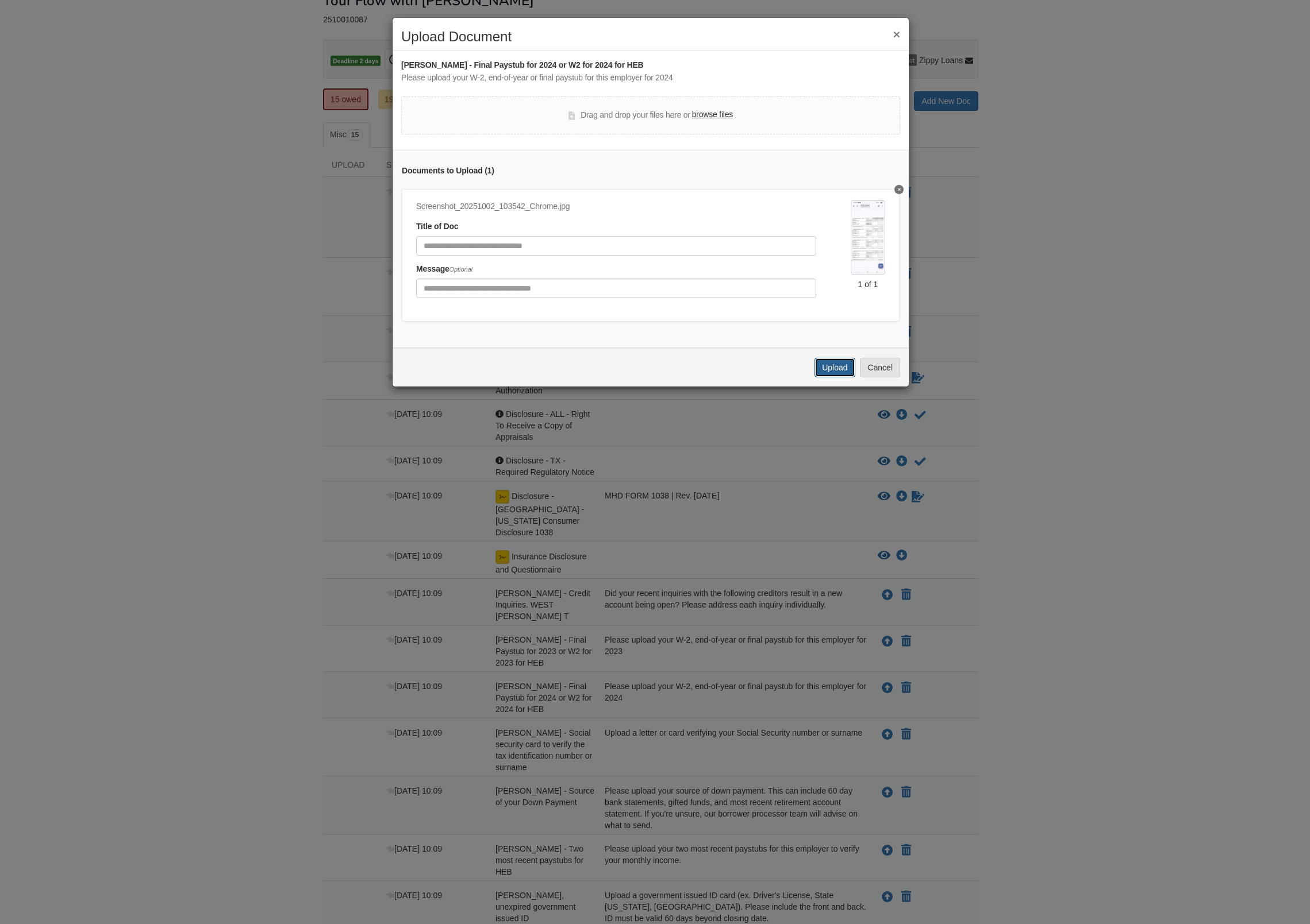
click at [840, 378] on button "Upload" at bounding box center [834, 367] width 40 height 20
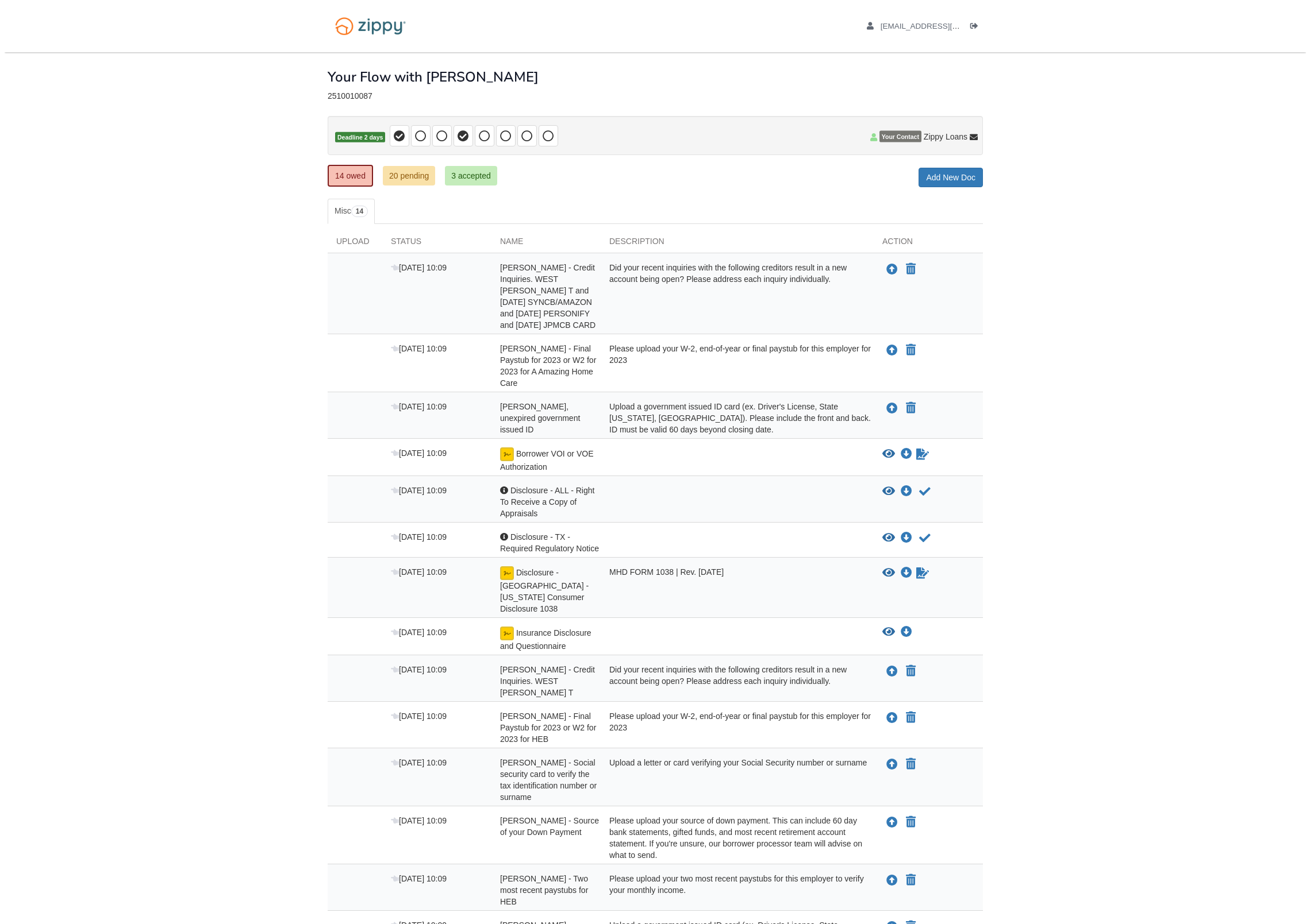
scroll to position [69, 0]
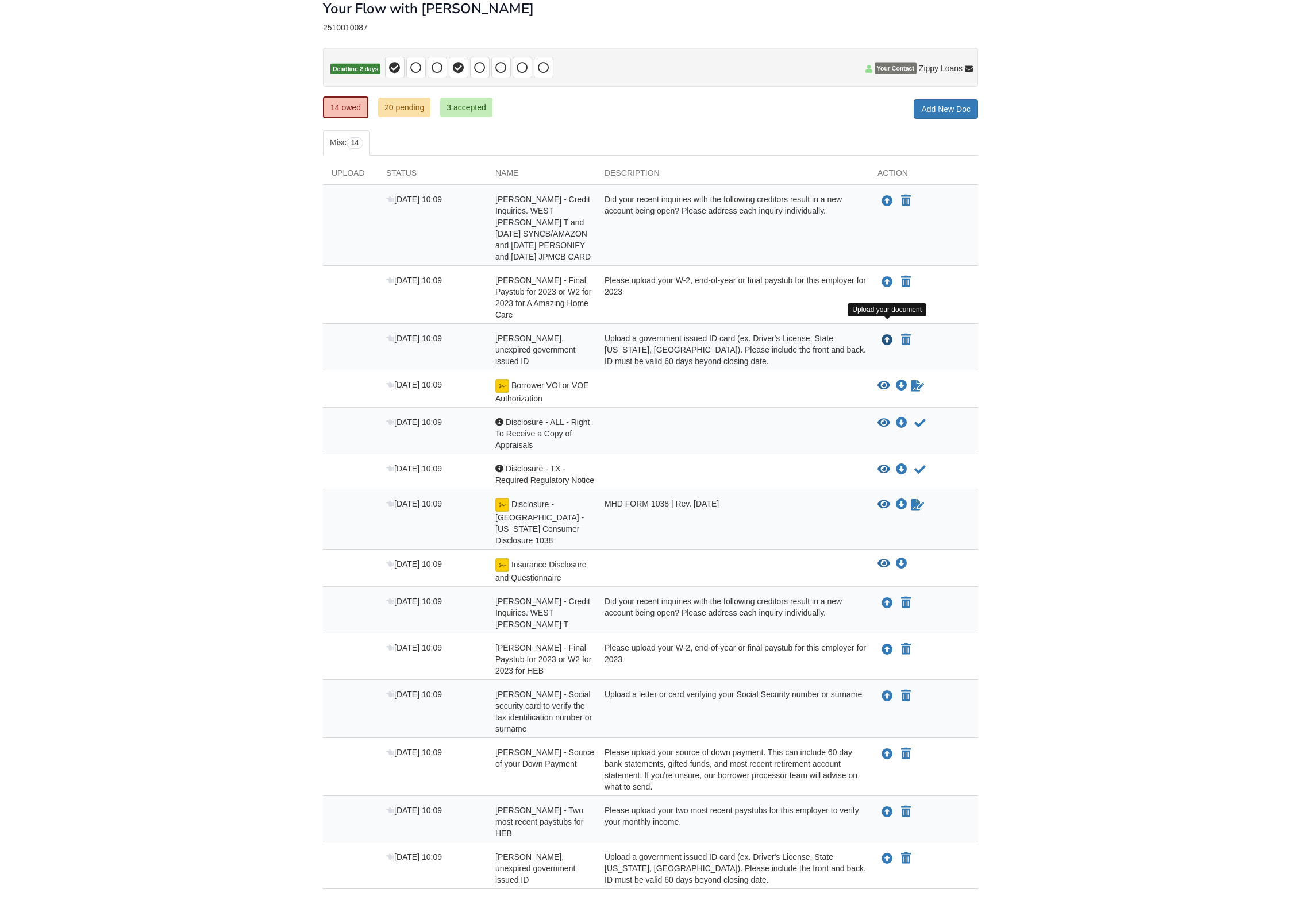
click at [888, 332] on button "Upload your document" at bounding box center [887, 339] width 14 height 15
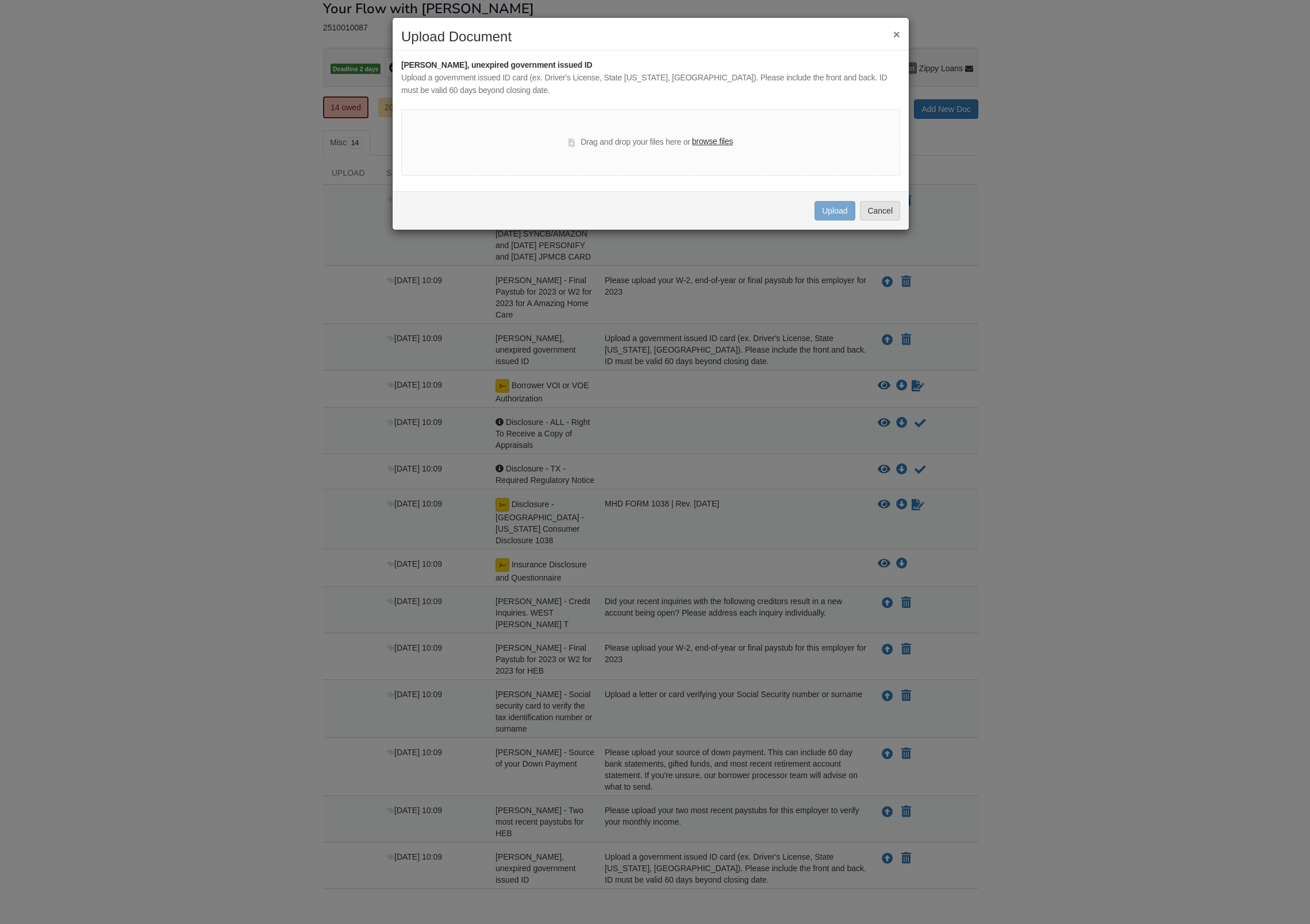
click at [724, 146] on label "browse files" at bounding box center [713, 141] width 41 height 13
click at [0, 0] on input "browse files" at bounding box center [0, 0] width 0 height 0
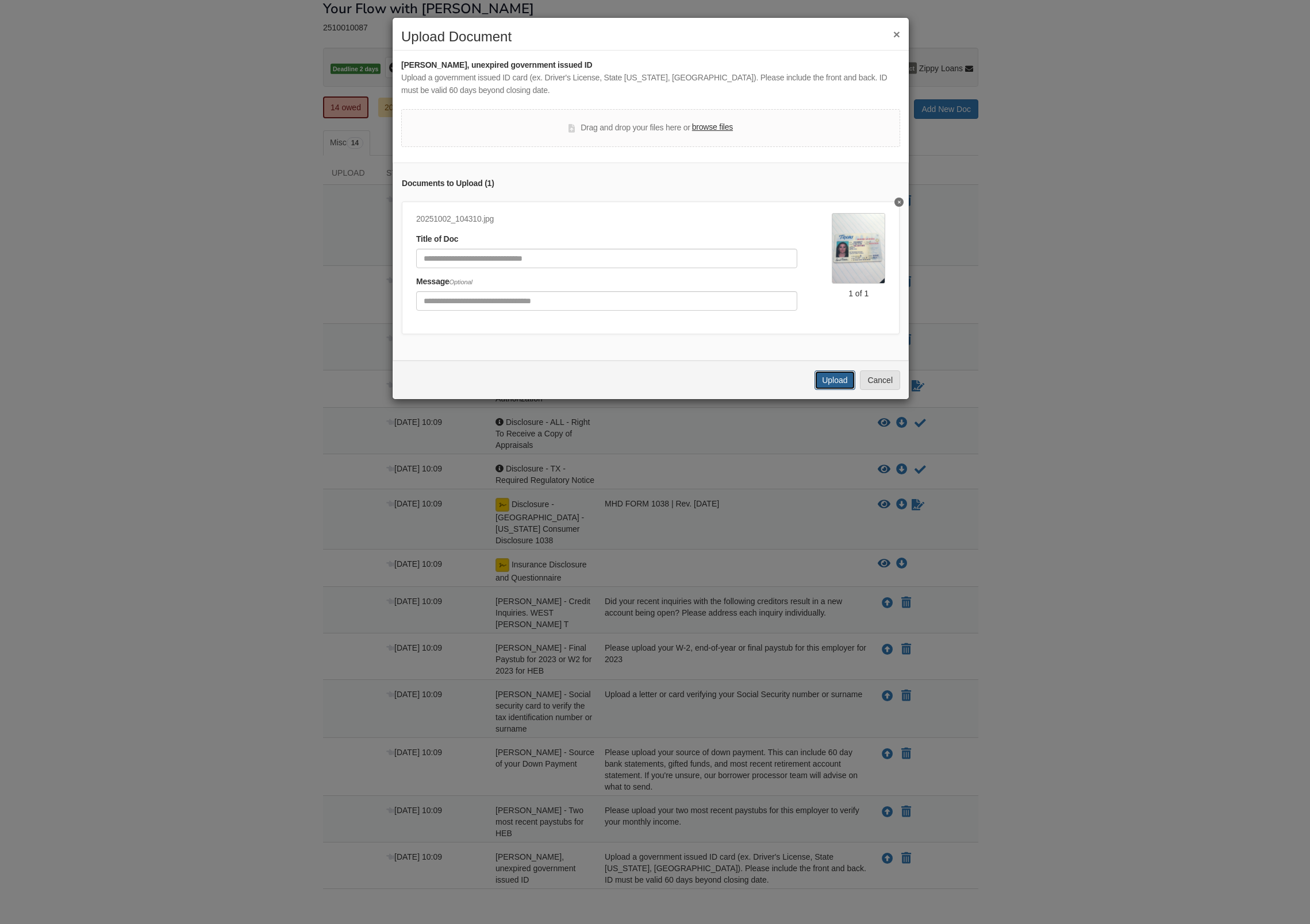
click at [840, 383] on button "Upload" at bounding box center [834, 380] width 40 height 20
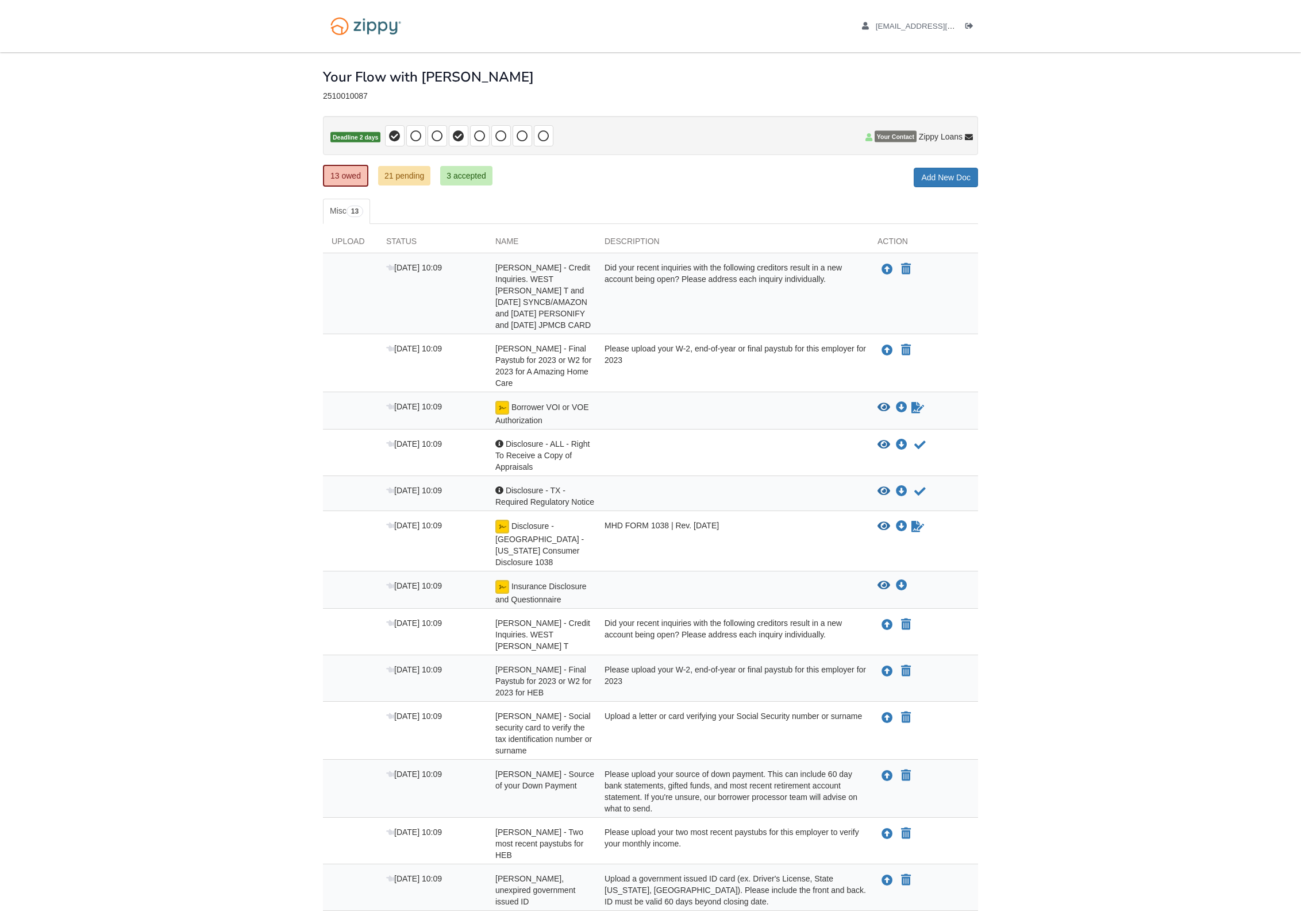
scroll to position [21, 0]
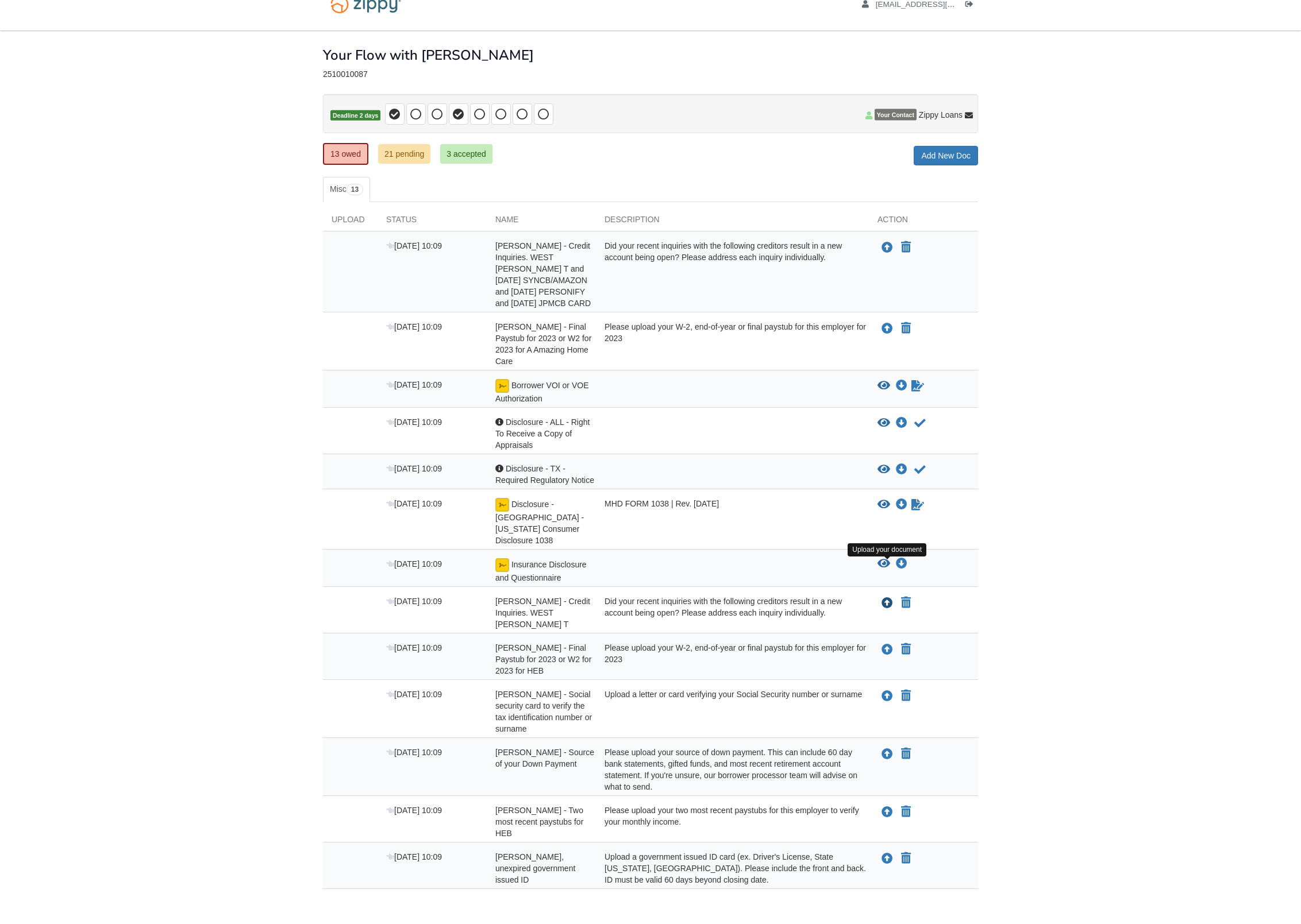
click at [887, 598] on icon "Upload Pedro Rivera - Credit Inquiries. WEST FINAN T" at bounding box center [886, 603] width 11 height 11
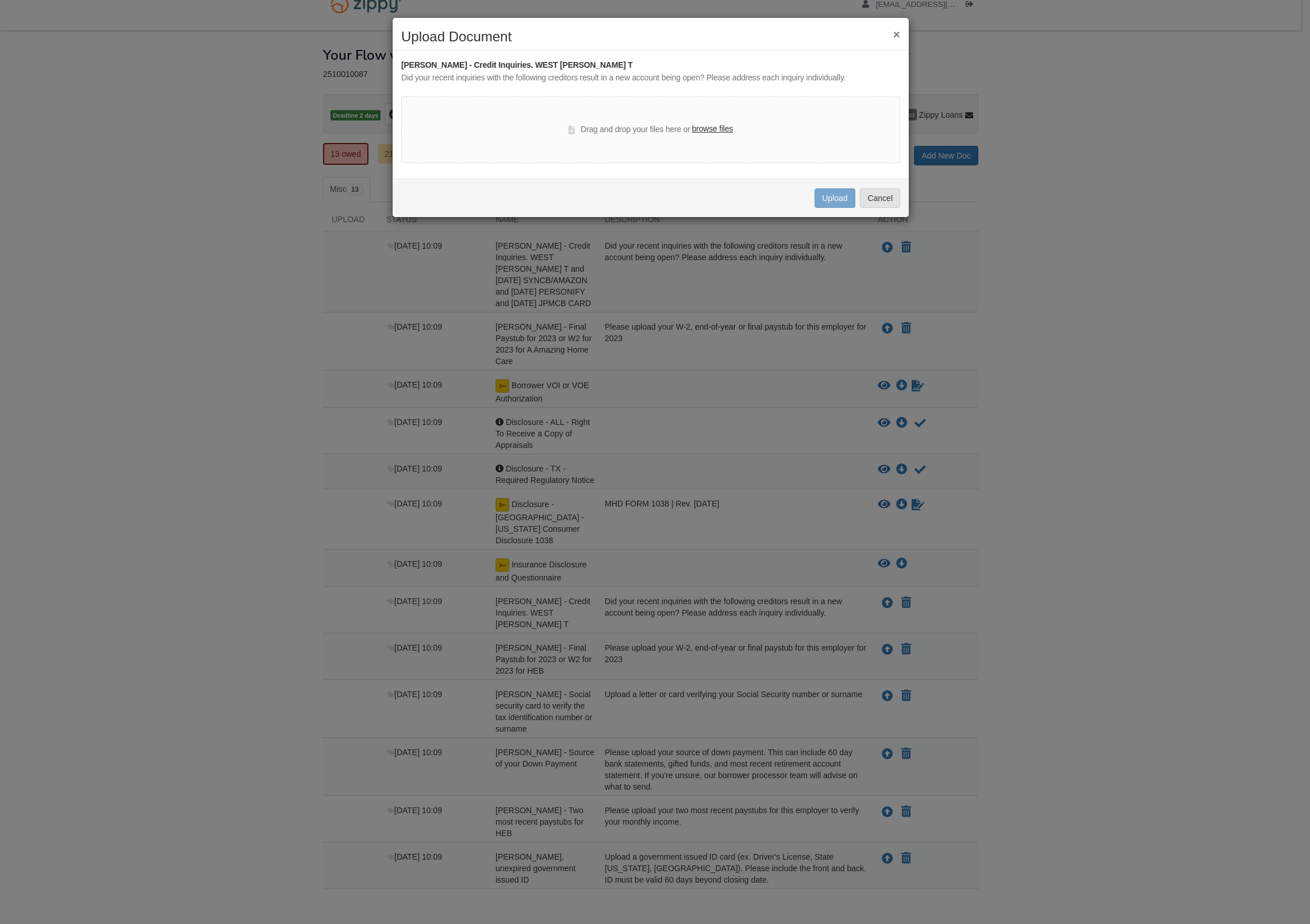
click at [725, 128] on label "browse files" at bounding box center [713, 129] width 41 height 13
click at [709, 127] on label "browse files" at bounding box center [713, 129] width 41 height 13
click at [0, 0] on input "browse files" at bounding box center [0, 0] width 0 height 0
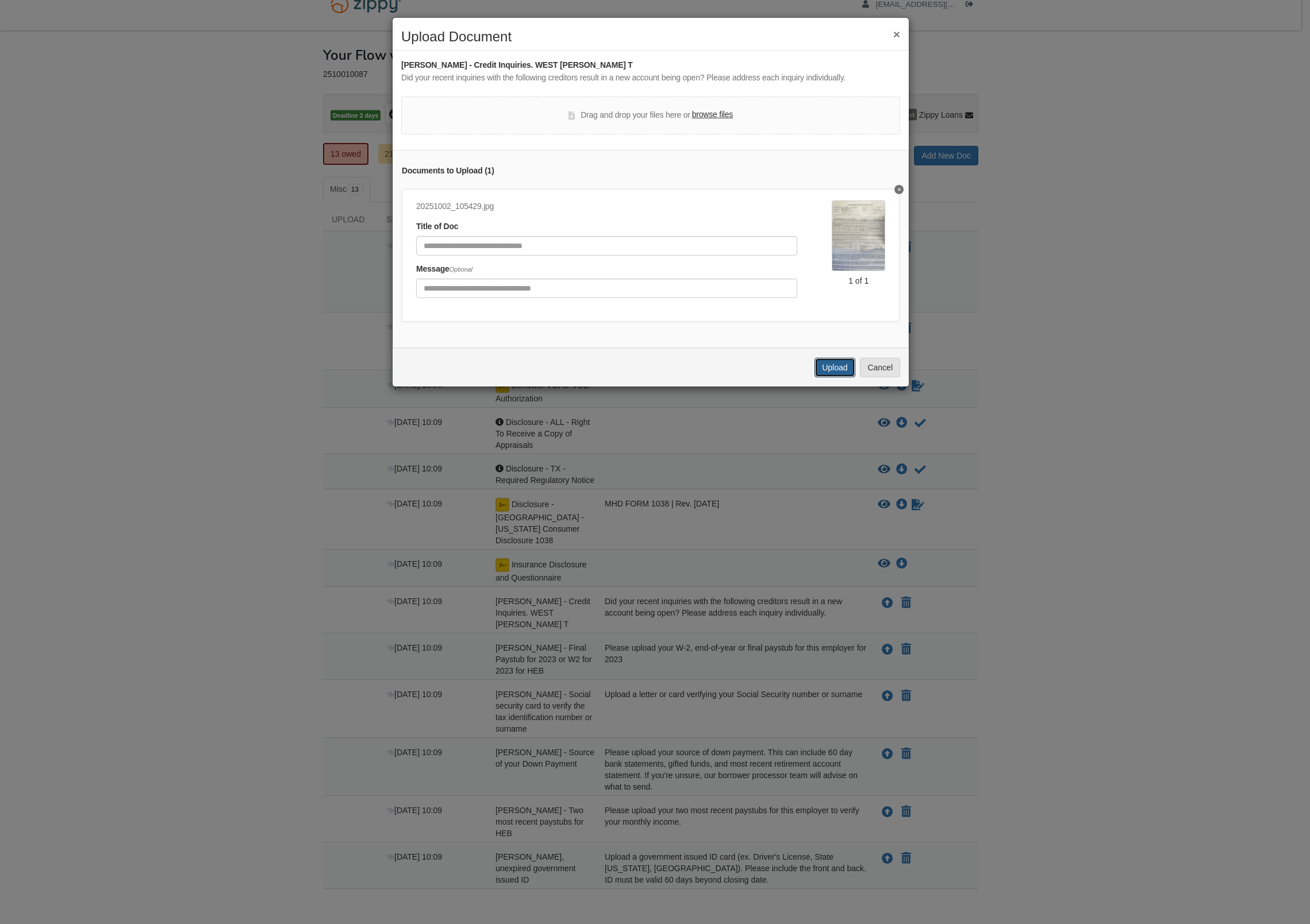
click at [834, 373] on button "Upload" at bounding box center [834, 367] width 40 height 20
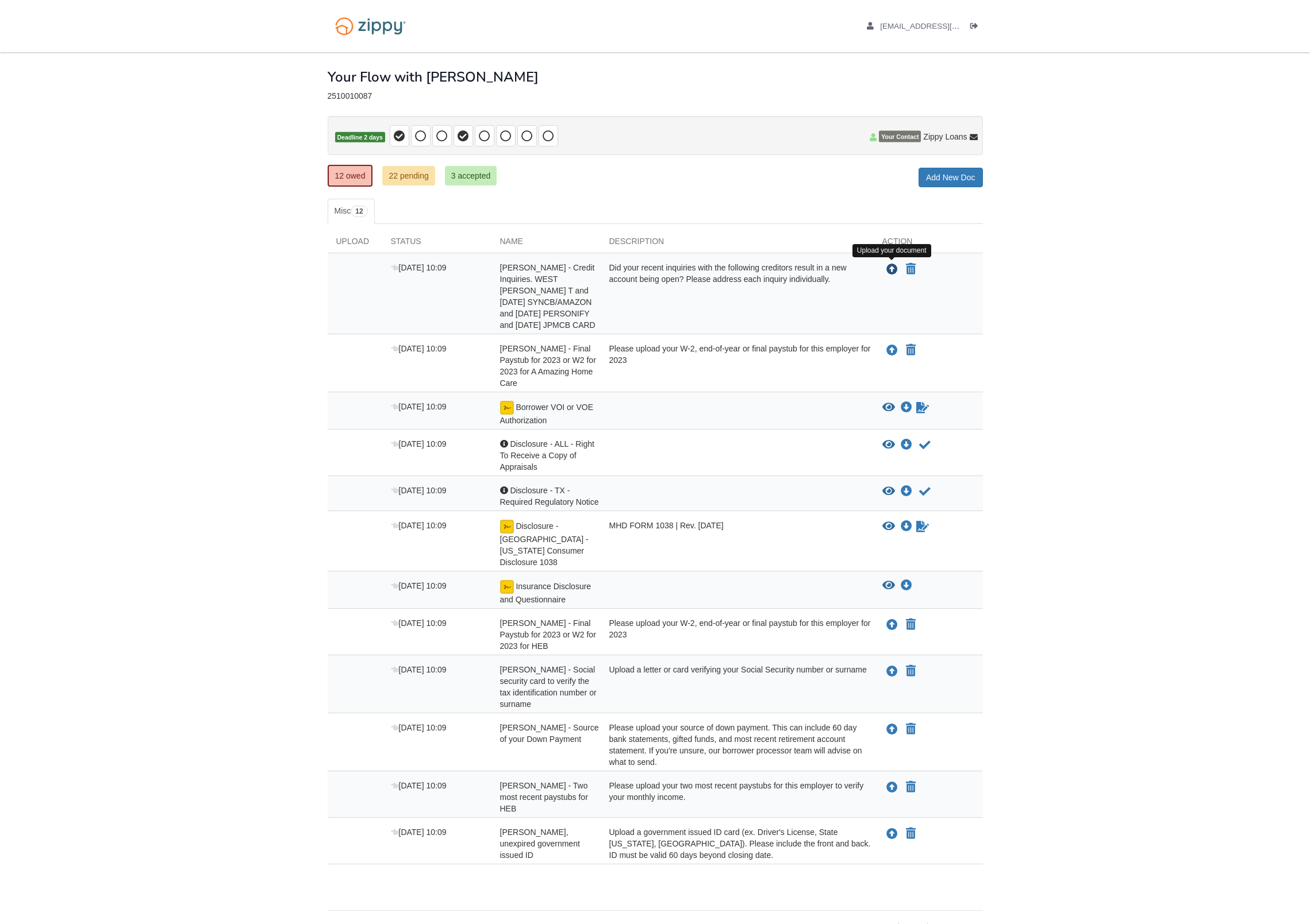
click at [894, 270] on icon "Upload April Rivera - Credit Inquiries. WEST FINAN T and 9/12/25 SYNCB/AMAZON a…" at bounding box center [891, 270] width 11 height 11
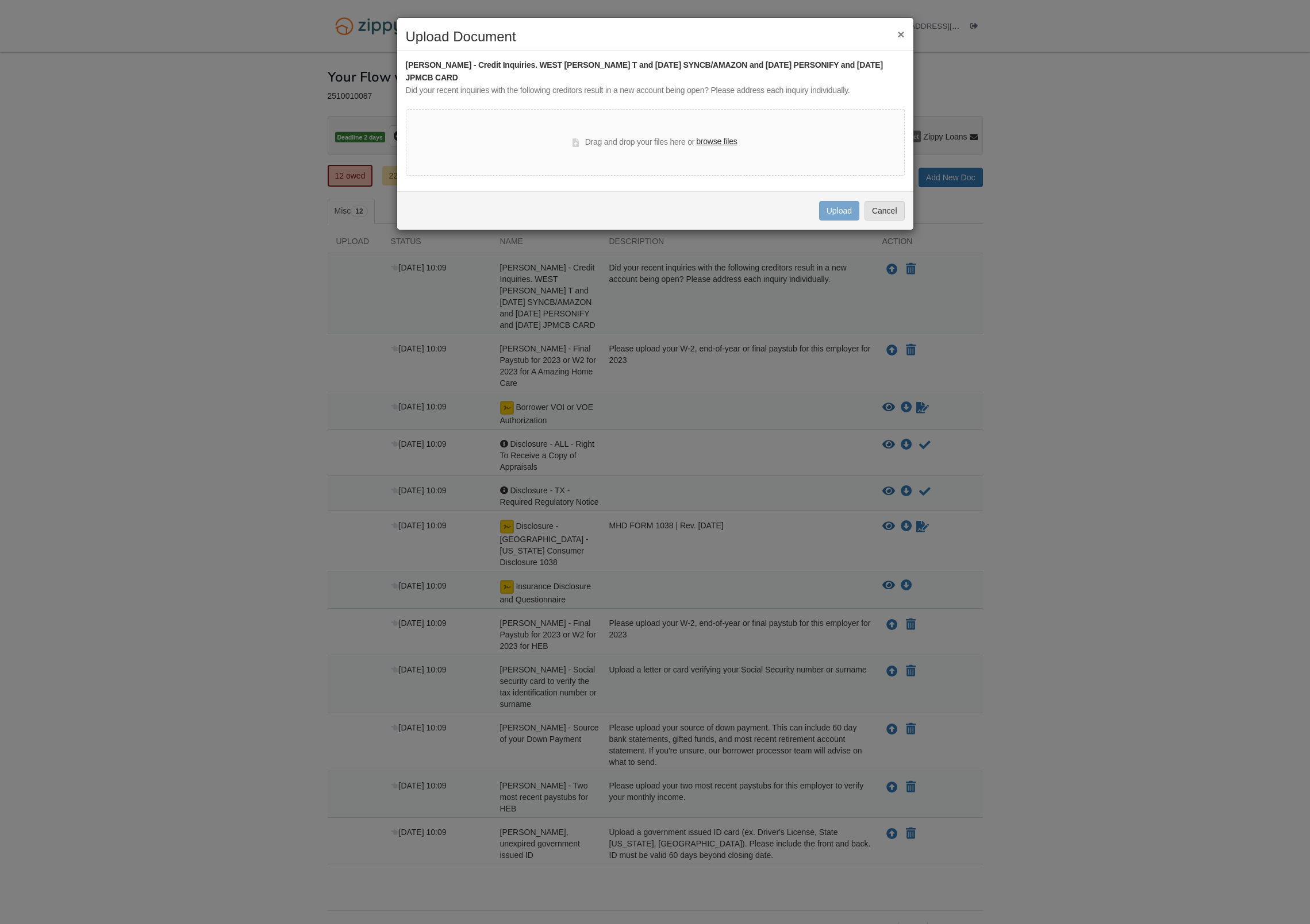
click at [715, 122] on div "Drag and drop your files here or browse files" at bounding box center [655, 142] width 499 height 67
click at [717, 135] on label "browse files" at bounding box center [716, 141] width 41 height 13
click at [0, 0] on input "browse files" at bounding box center [0, 0] width 0 height 0
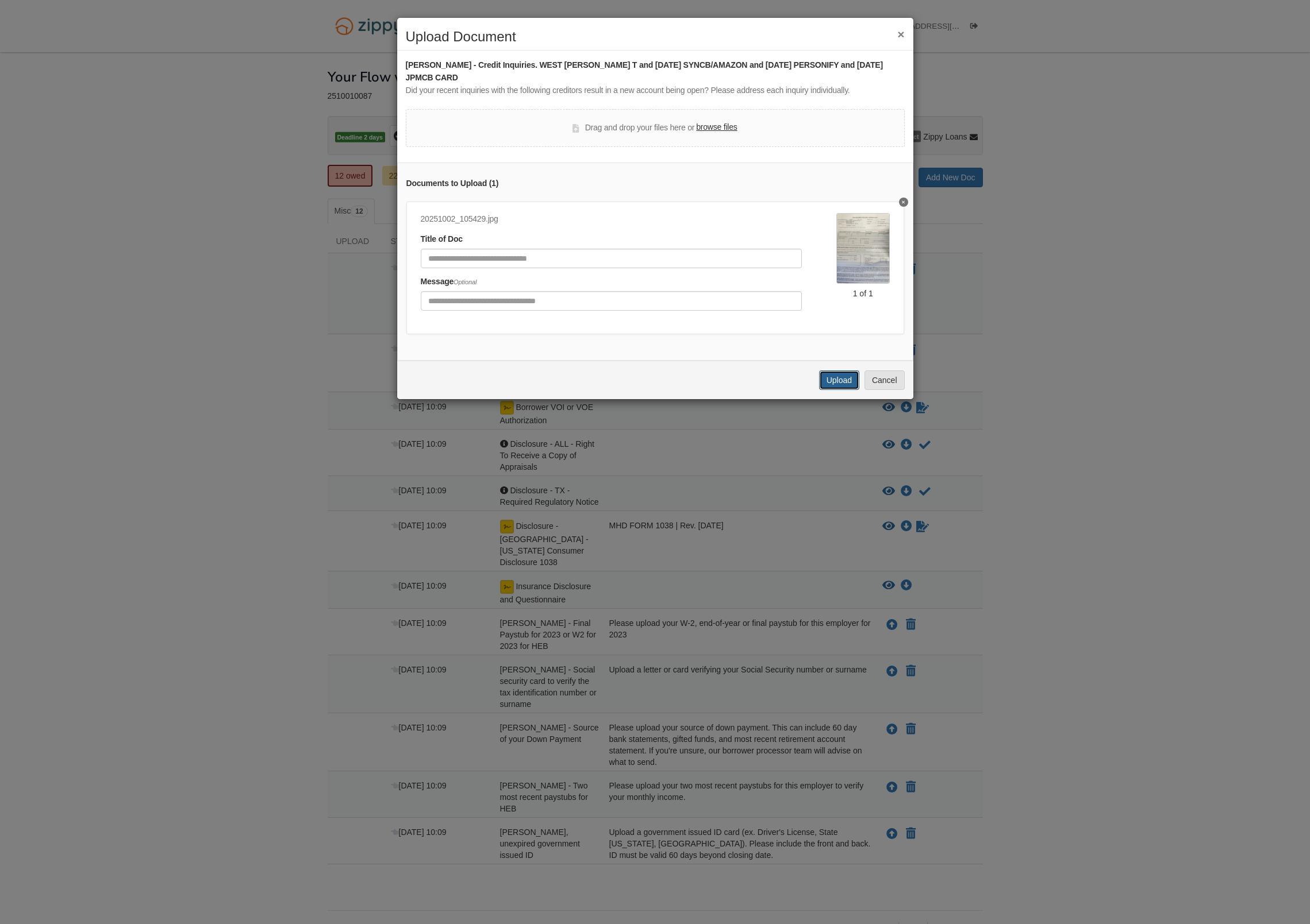
click at [826, 383] on button "Upload" at bounding box center [839, 380] width 40 height 20
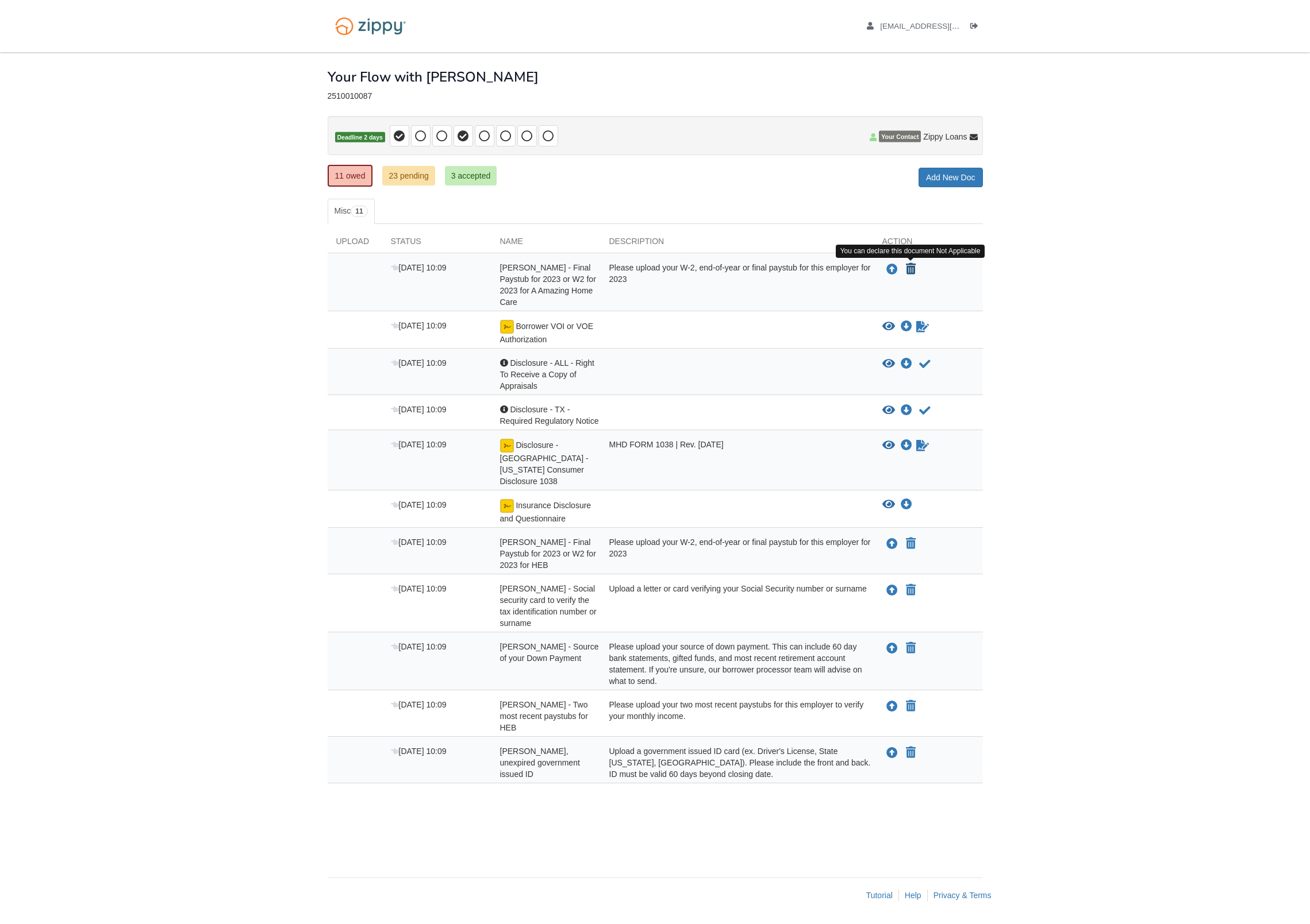
click at [911, 267] on icon "Declare April Rivera - Final Paystub for 2023 or W2 for 2023 for A Amazing Home…" at bounding box center [910, 269] width 9 height 11
type input "**********"
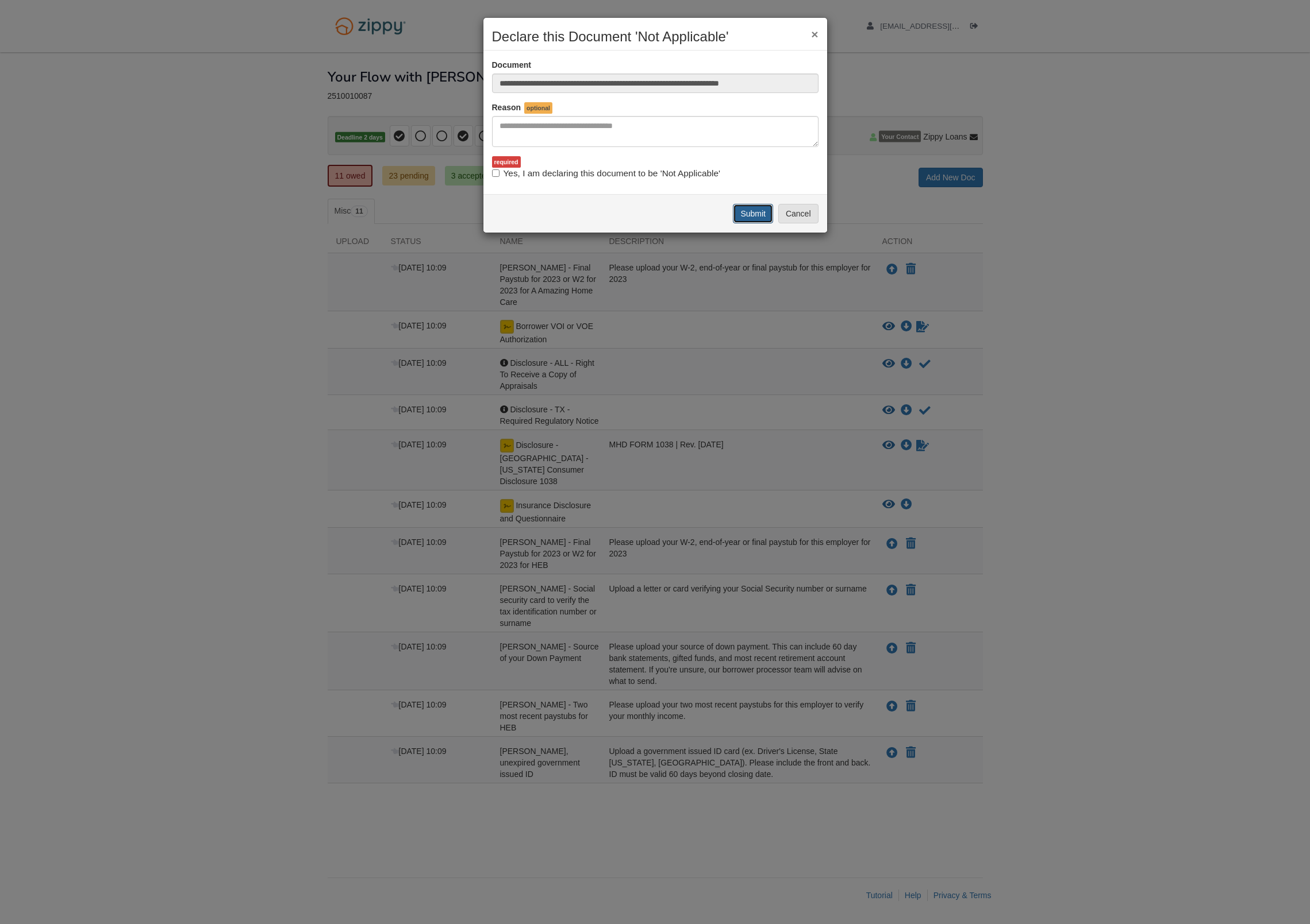
click at [750, 214] on button "Submit" at bounding box center [752, 213] width 40 height 20
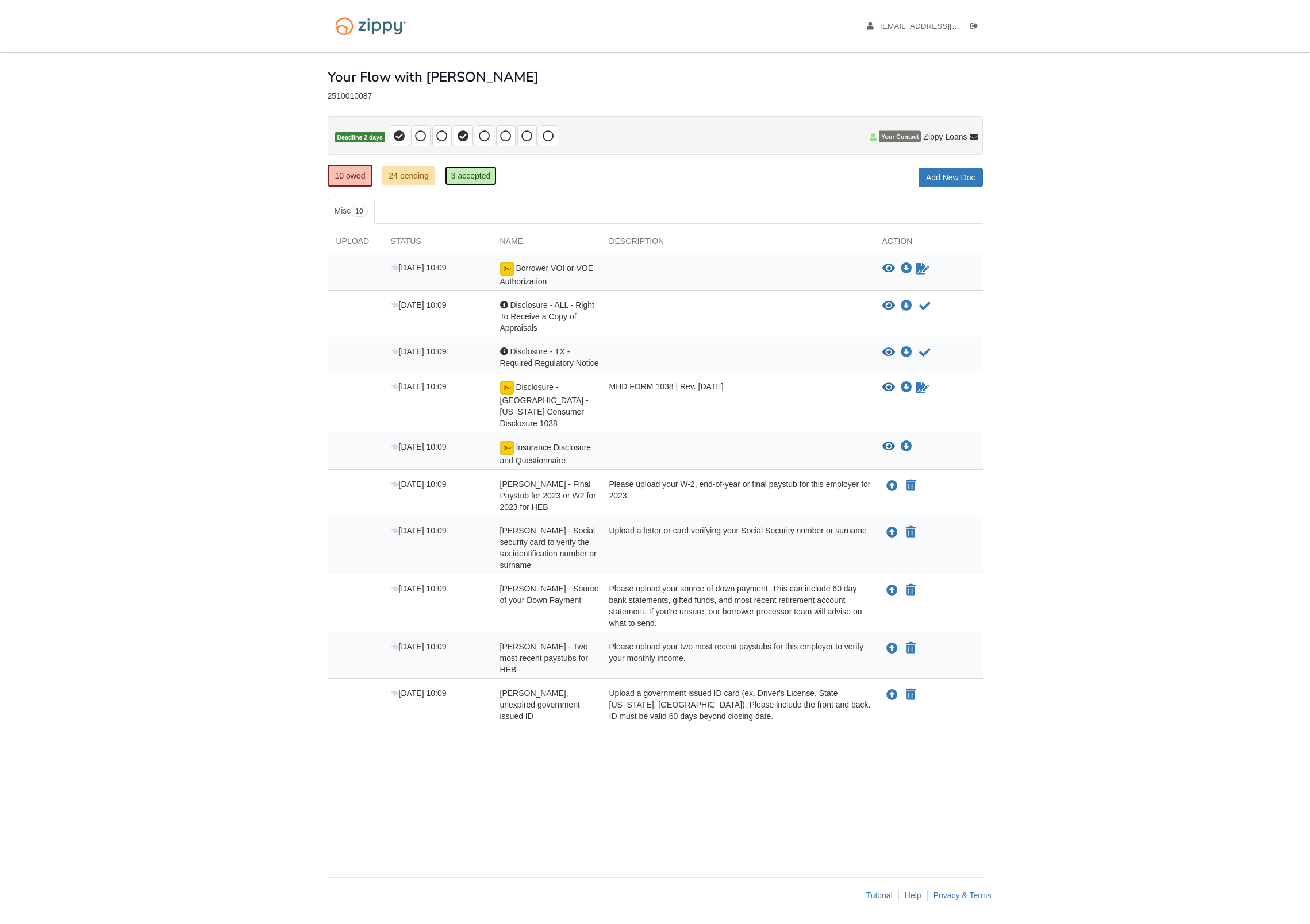
click at [485, 171] on link "3 accepted" at bounding box center [470, 176] width 52 height 20
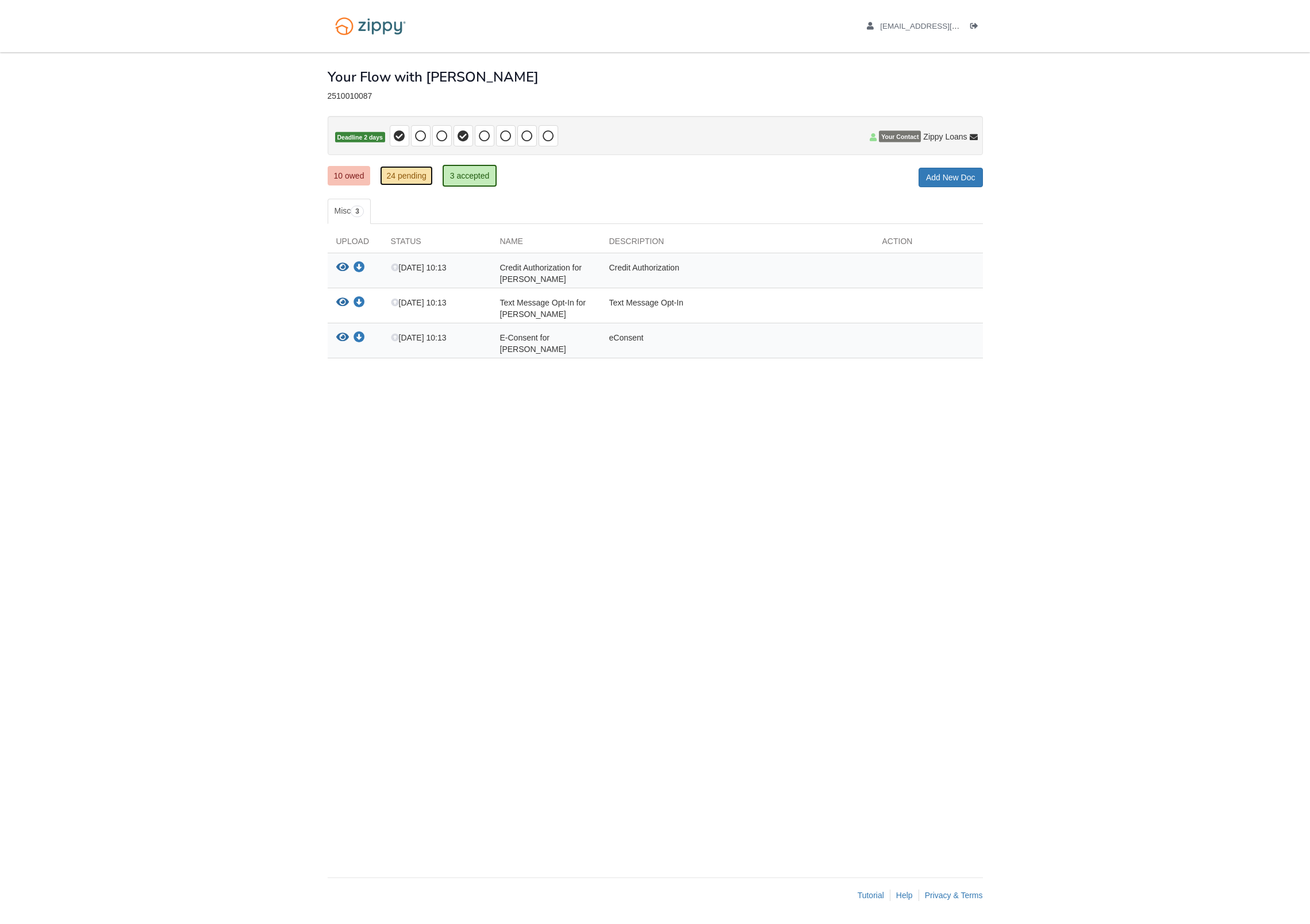
click at [408, 172] on link "24 pending" at bounding box center [405, 176] width 52 height 20
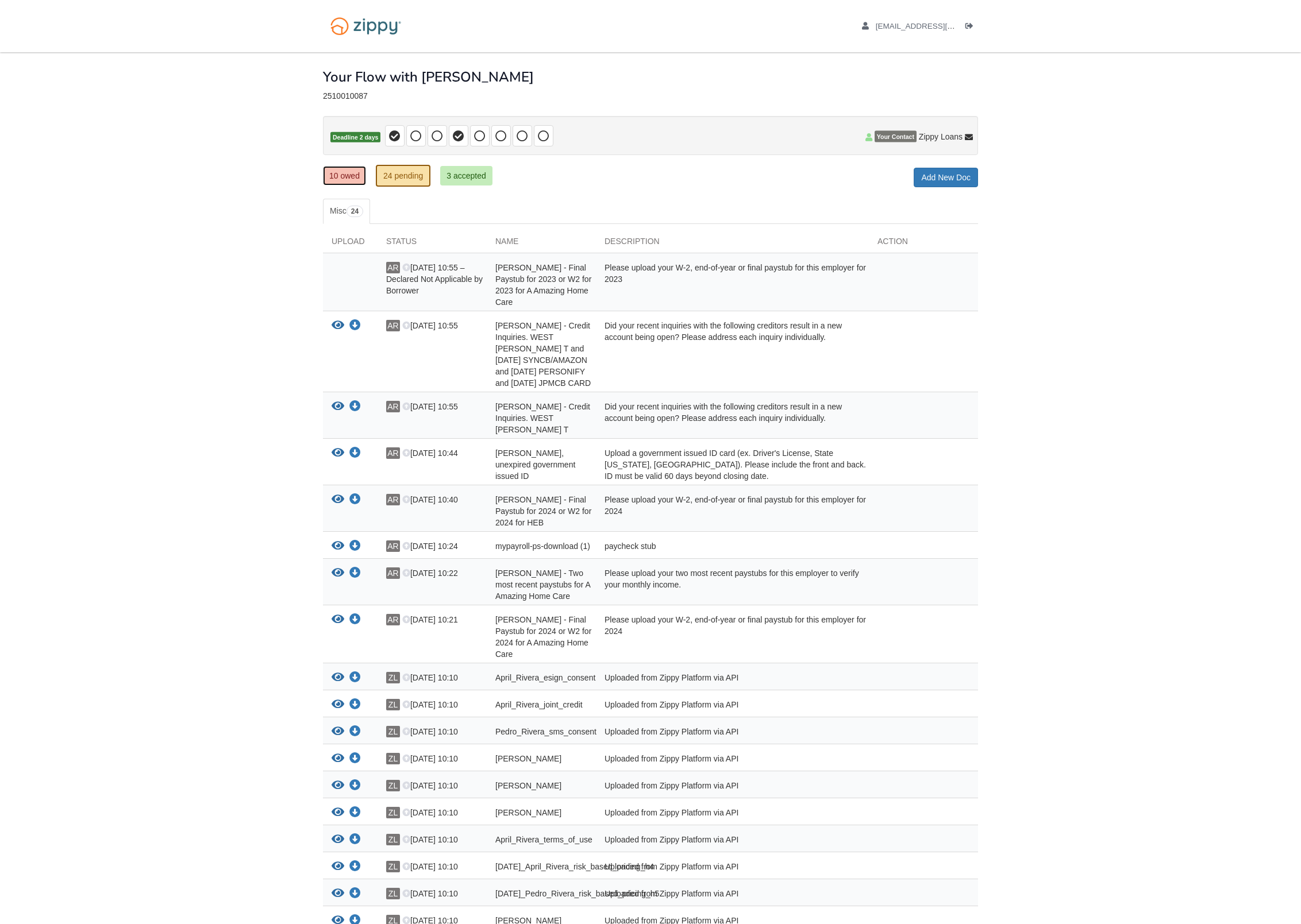
click at [343, 172] on link "10 owed" at bounding box center [344, 176] width 43 height 20
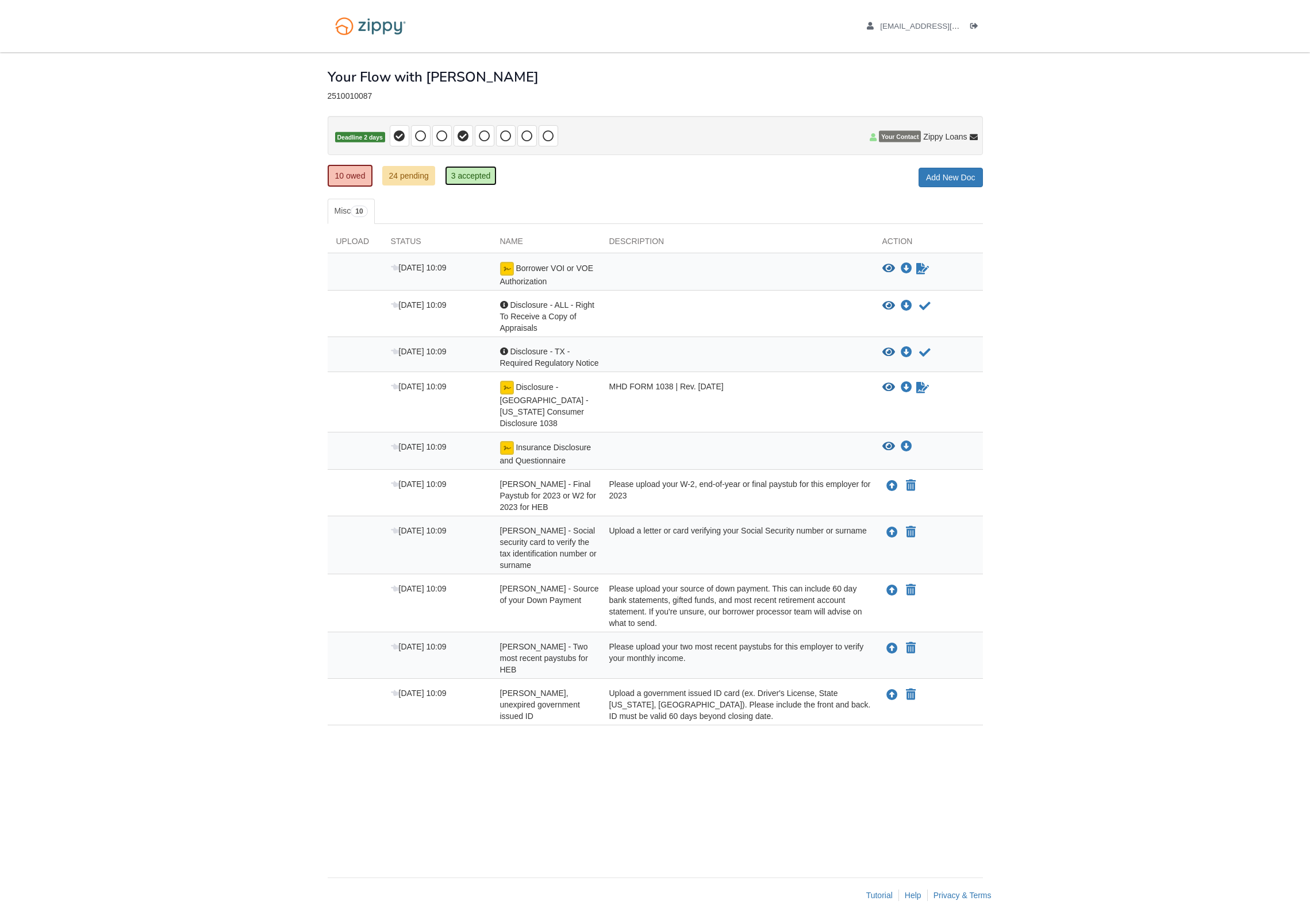
click at [452, 176] on link "3 accepted" at bounding box center [470, 176] width 52 height 20
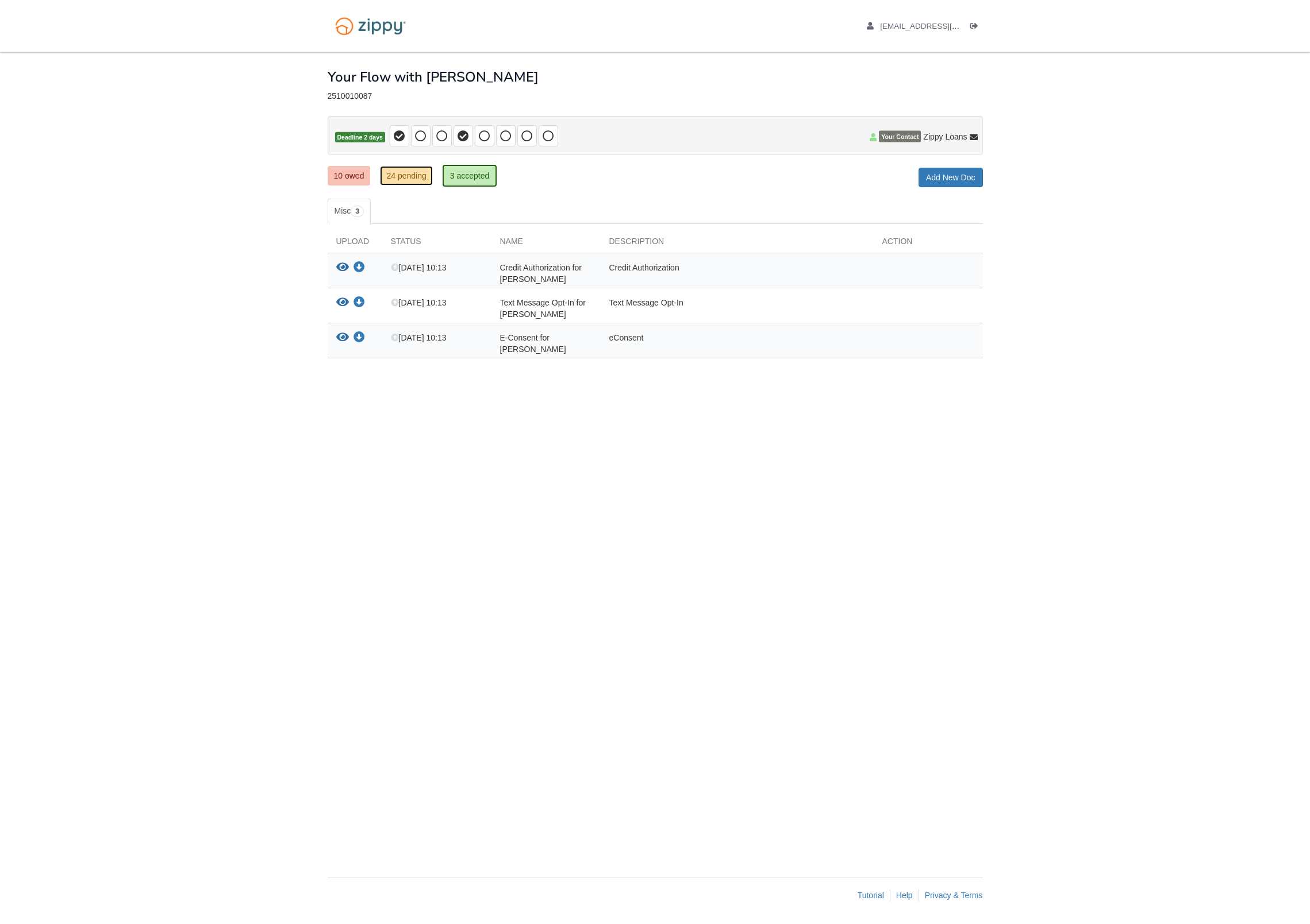
click at [428, 174] on link "24 pending" at bounding box center [405, 176] width 52 height 20
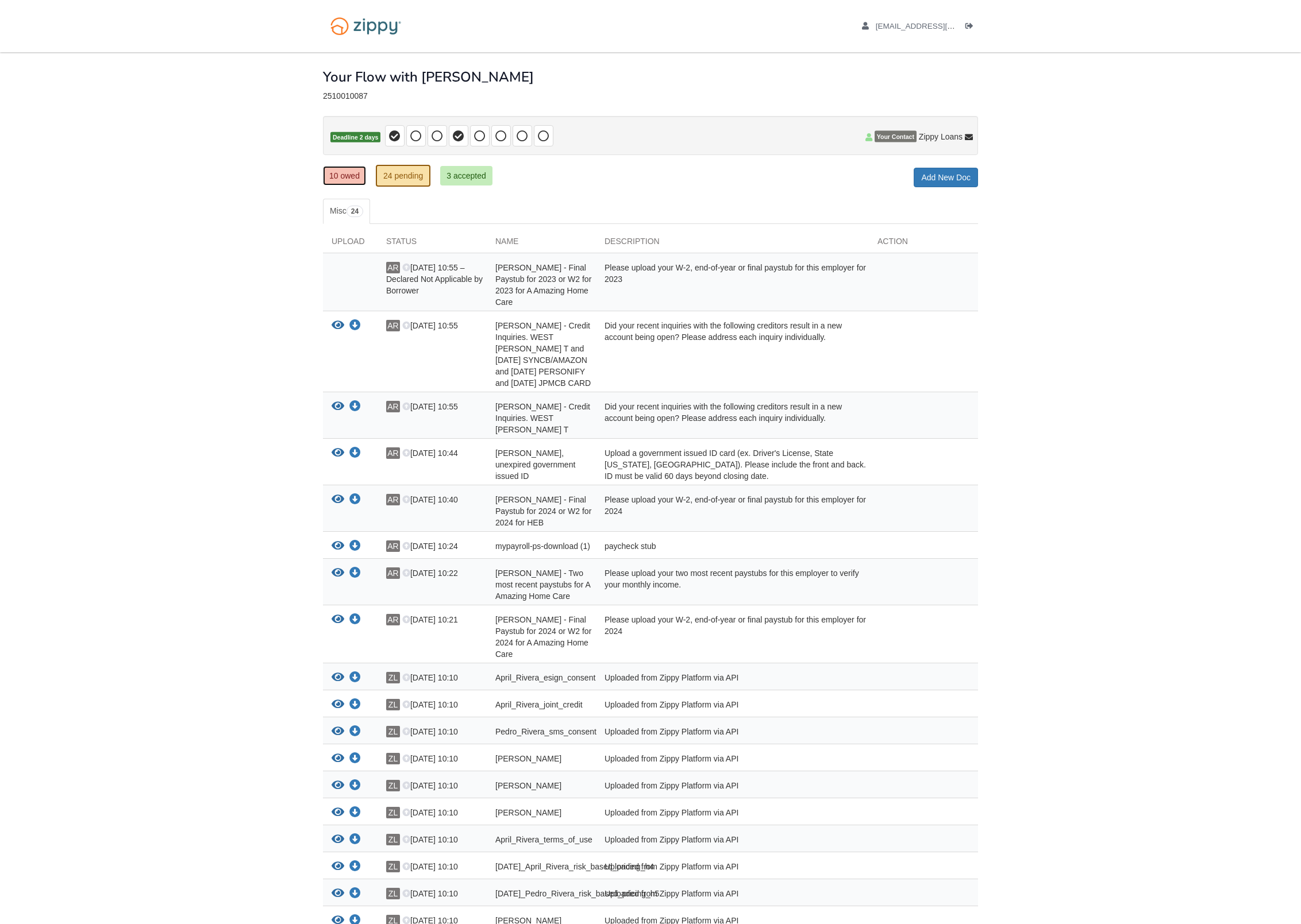
click at [349, 171] on link "10 owed" at bounding box center [344, 176] width 43 height 20
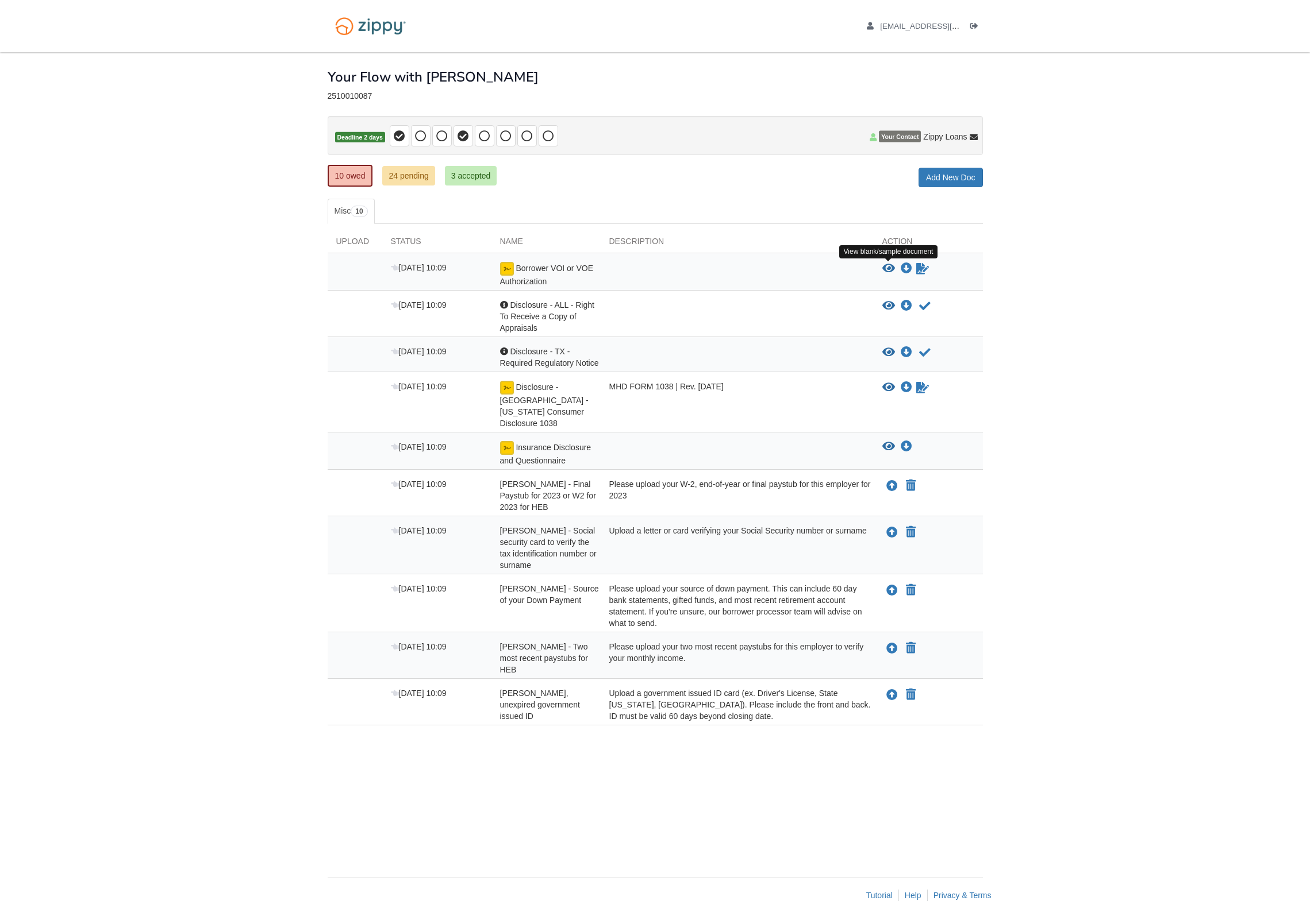
click at [893, 268] on icon "View Borrower VOI or VOE Authorization" at bounding box center [888, 268] width 13 height 11
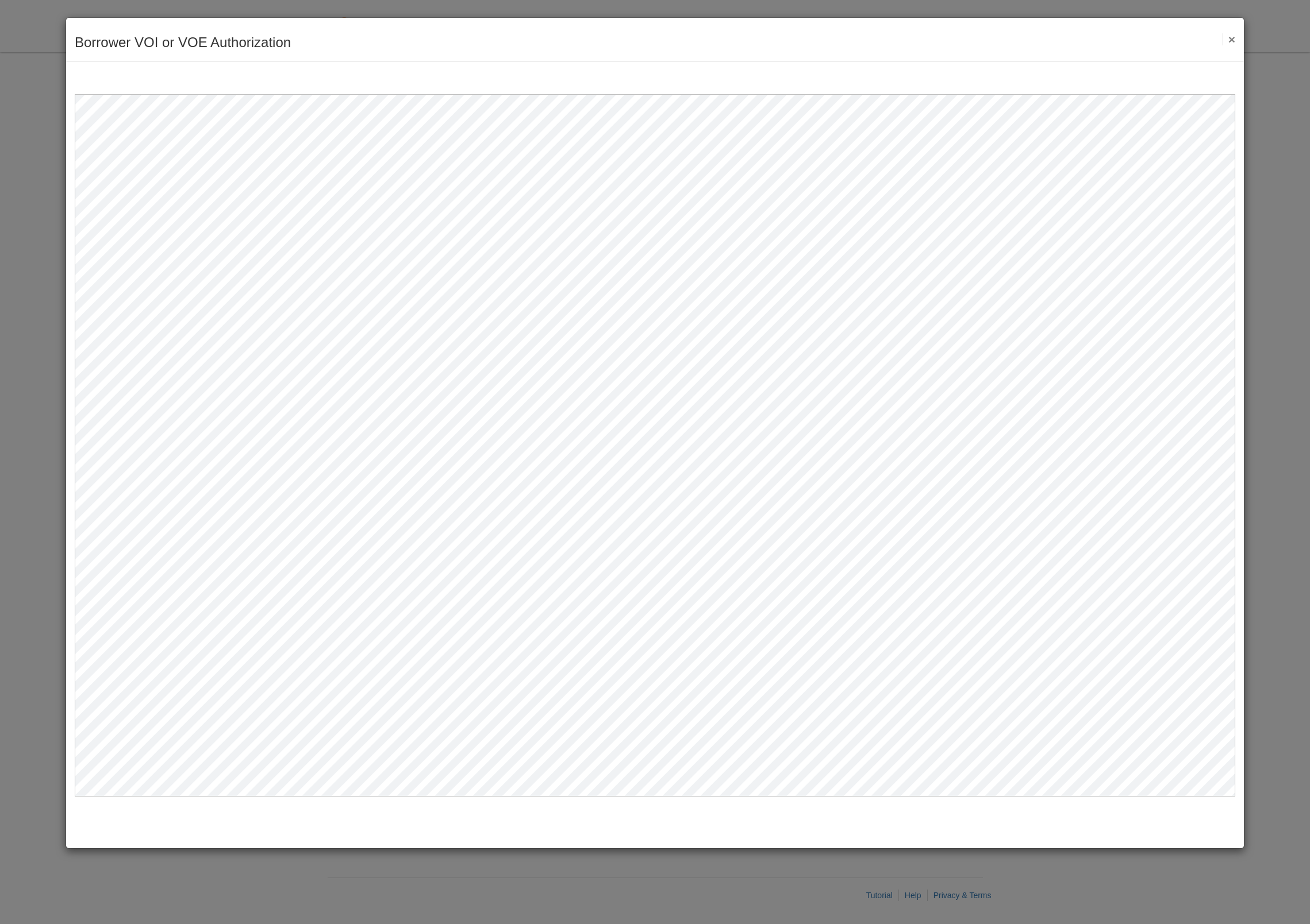
click at [1229, 38] on button "×" at bounding box center [1228, 39] width 13 height 12
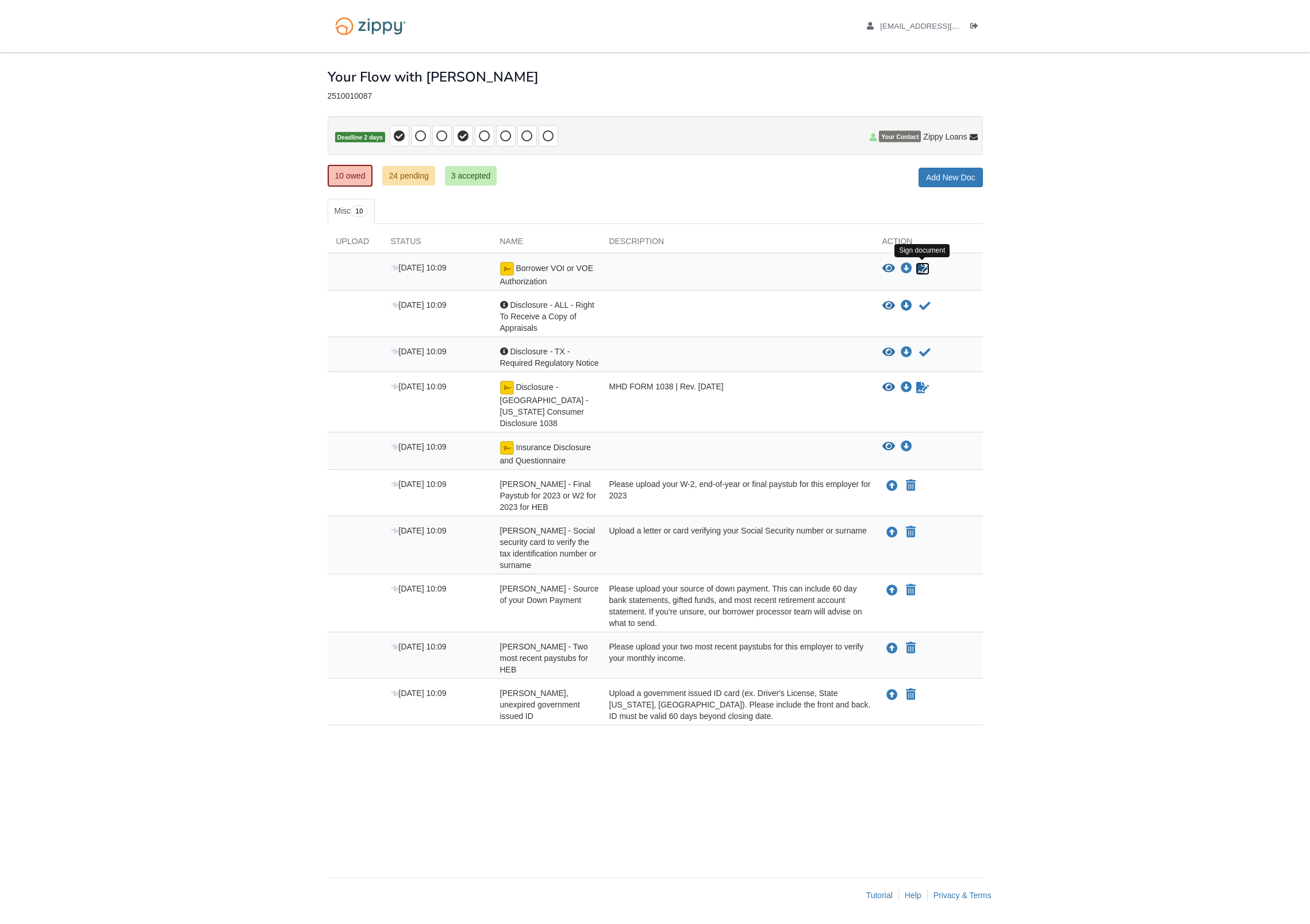
click at [919, 271] on icon "Sign Form" at bounding box center [922, 268] width 13 height 11
click at [973, 21] on li "Logout" at bounding box center [976, 26] width 13 height 11
click at [973, 27] on icon "Log out" at bounding box center [973, 26] width 8 height 8
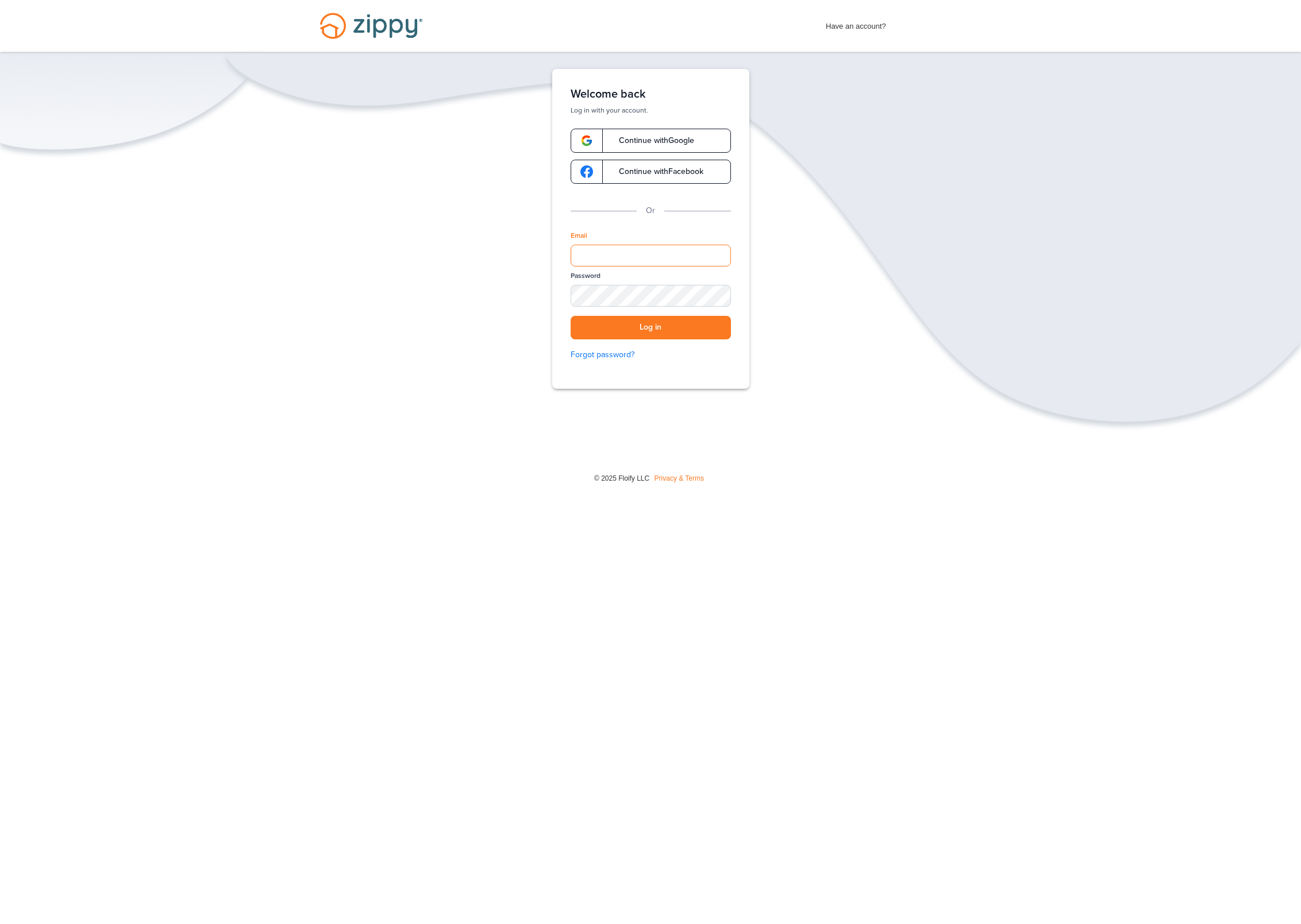
click at [643, 259] on input "Email" at bounding box center [650, 255] width 160 height 21
click at [659, 251] on input "Email" at bounding box center [650, 255] width 160 height 21
type input "**********"
click at [650, 321] on button "Log in" at bounding box center [650, 328] width 160 height 24
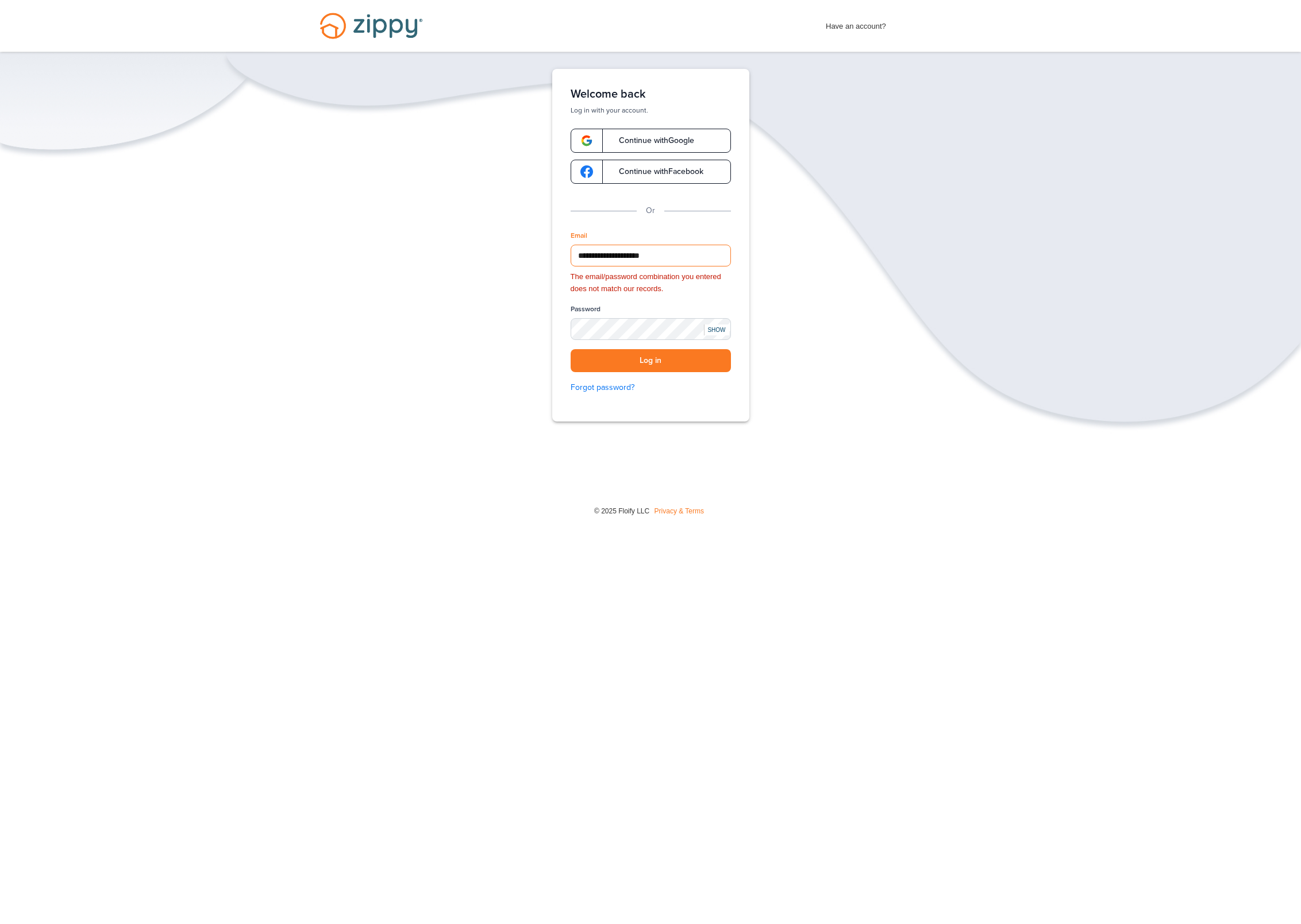
drag, startPoint x: 664, startPoint y: 251, endPoint x: 551, endPoint y: 253, distance: 113.0
click at [552, 253] on div "**********" at bounding box center [651, 245] width 197 height 353
click at [643, 260] on input "Email" at bounding box center [650, 255] width 160 height 21
type input "**********"
click at [681, 361] on button "Log in" at bounding box center [650, 361] width 160 height 24
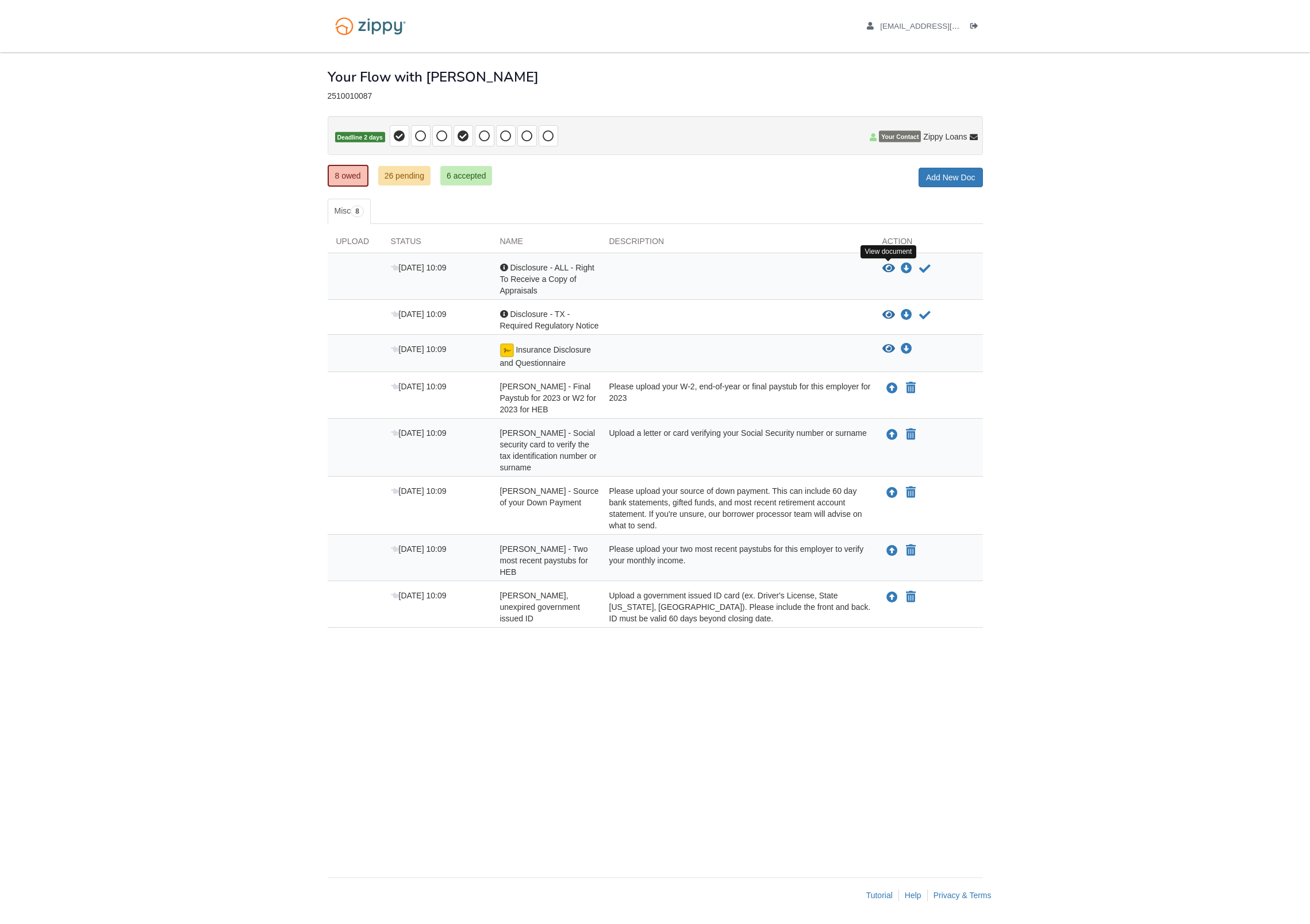
click at [894, 271] on icon "View Disclosure - ALL - Right To Receive a Copy of Appraisals" at bounding box center [888, 268] width 13 height 11
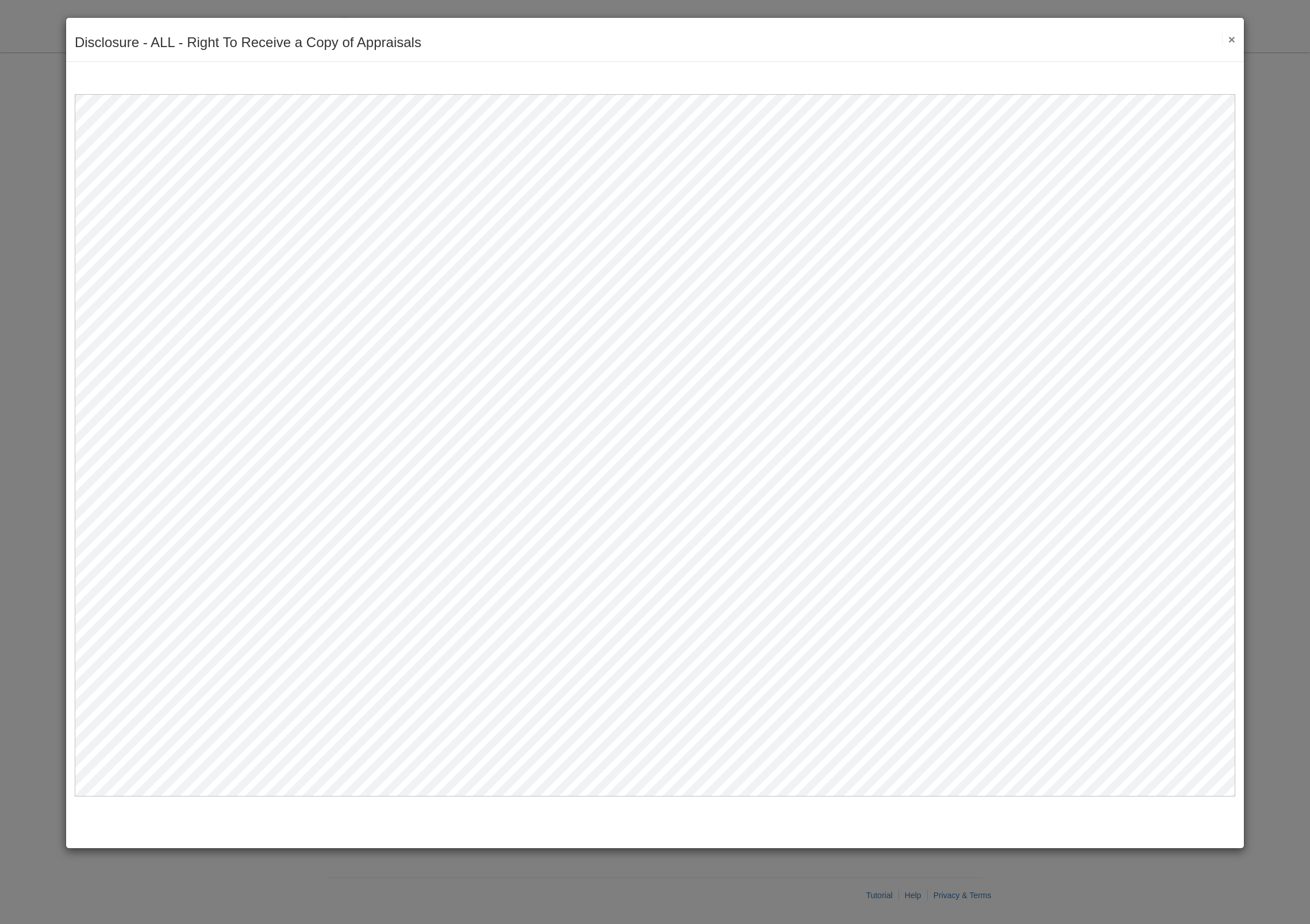
click at [1236, 43] on div "Disclosure - ALL - Right To Receive a Copy of Appraisals Save Cancel Previous D…" at bounding box center [655, 40] width 1178 height 45
click at [1231, 38] on button "×" at bounding box center [1228, 39] width 13 height 12
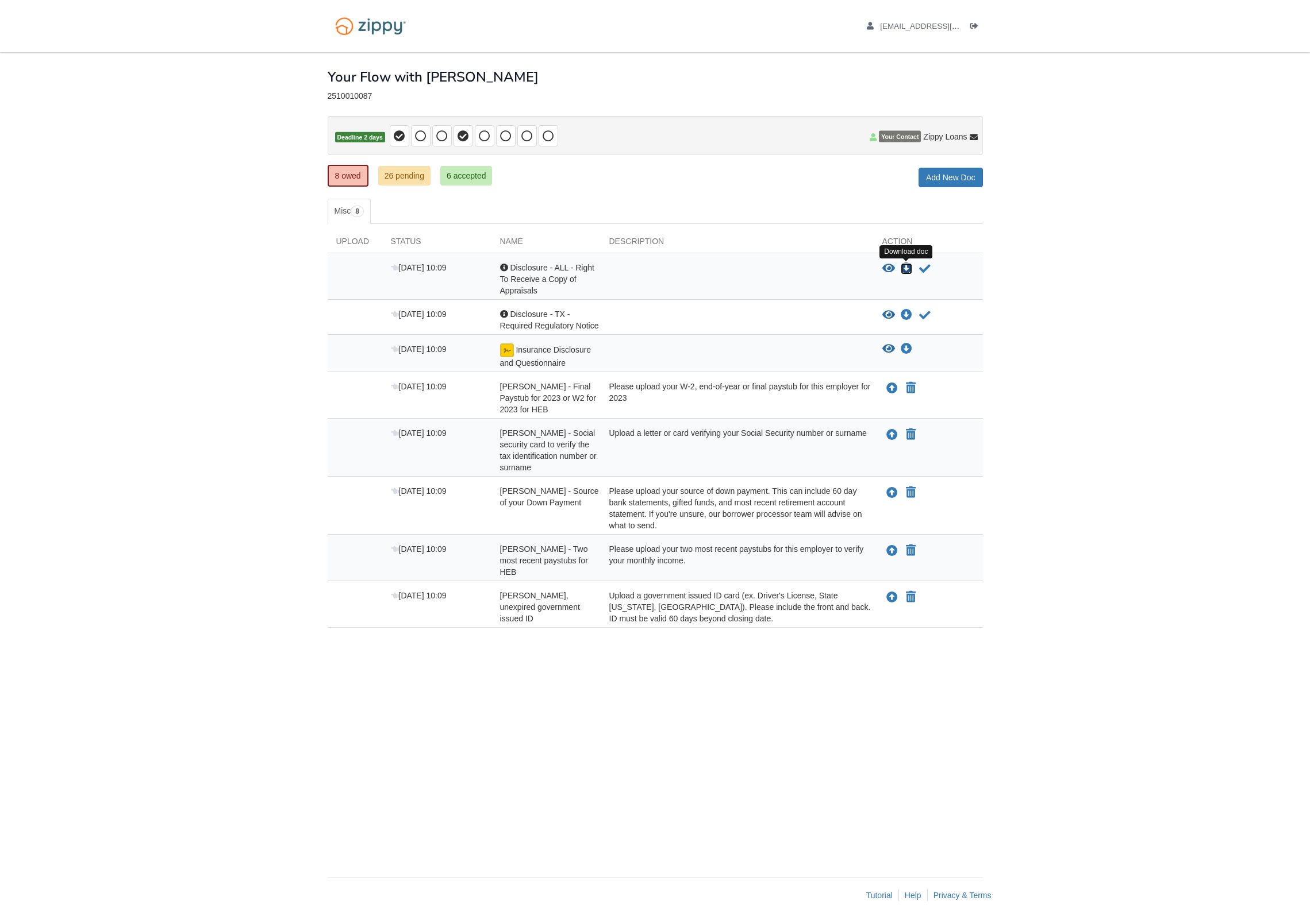
click at [909, 270] on icon "Download Disclosure - ALL - Right To Receive a Copy of Appraisals" at bounding box center [906, 268] width 11 height 11
click at [910, 310] on icon "Download Disclosure - TX - Required Regulatory Notice" at bounding box center [906, 315] width 11 height 11
click at [904, 350] on icon "Download Insurance Disclosure and Questionnaire" at bounding box center [906, 349] width 11 height 11
